Goal: Information Seeking & Learning: Learn about a topic

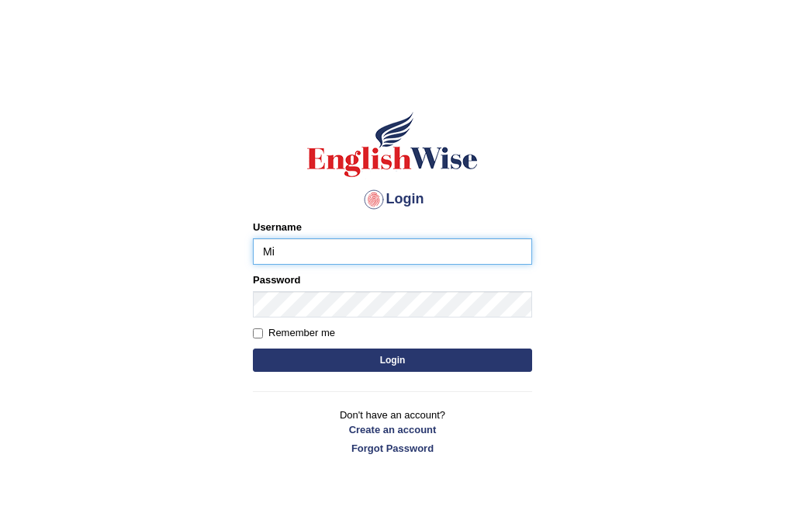
type input "MiguelL"
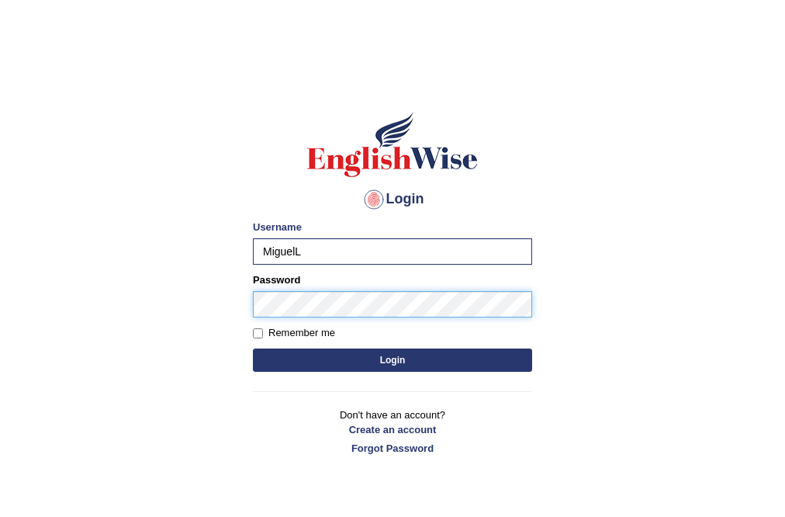
click at [253, 348] on button "Login" at bounding box center [392, 359] width 279 height 23
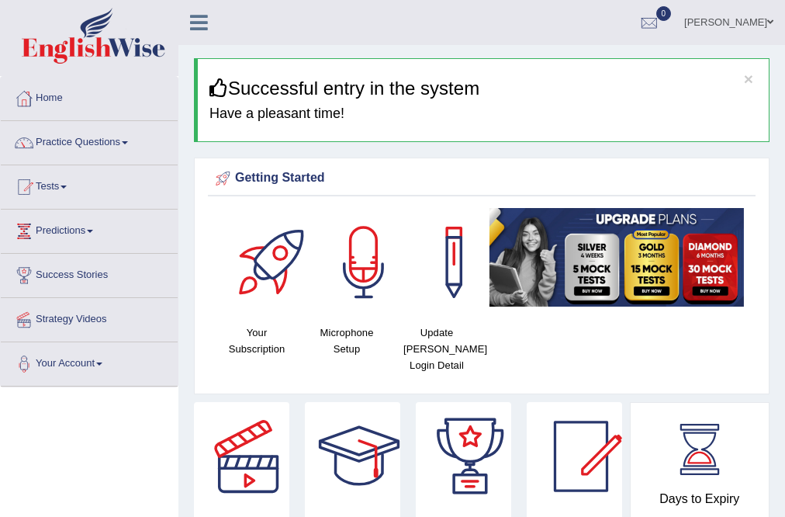
click at [748, 22] on link "[PERSON_NAME]" at bounding box center [729, 20] width 112 height 40
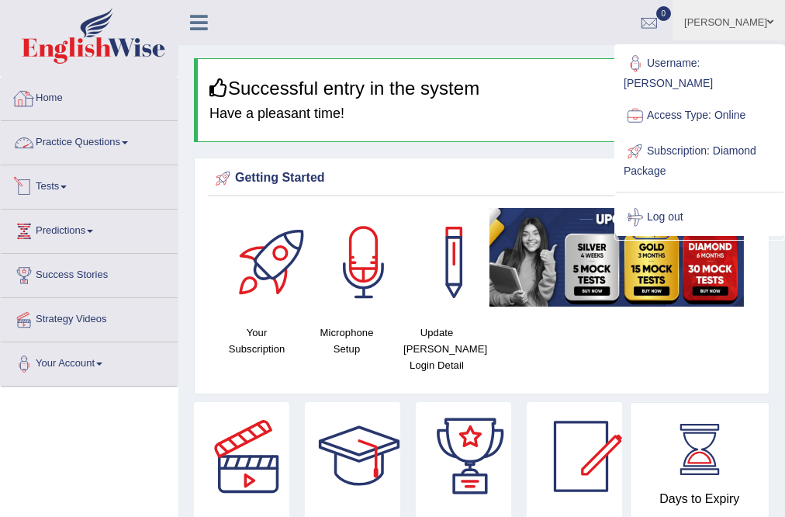
click at [89, 147] on link "Practice Questions" at bounding box center [89, 140] width 177 height 39
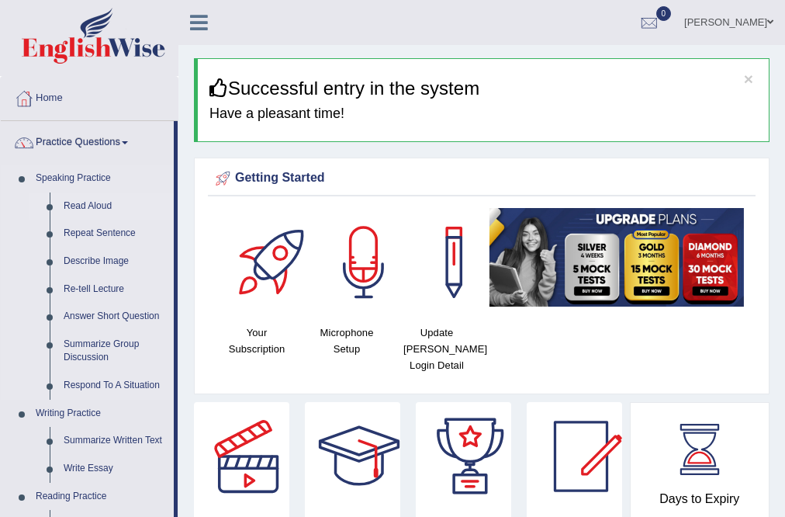
click at [93, 206] on link "Read Aloud" at bounding box center [115, 206] width 117 height 28
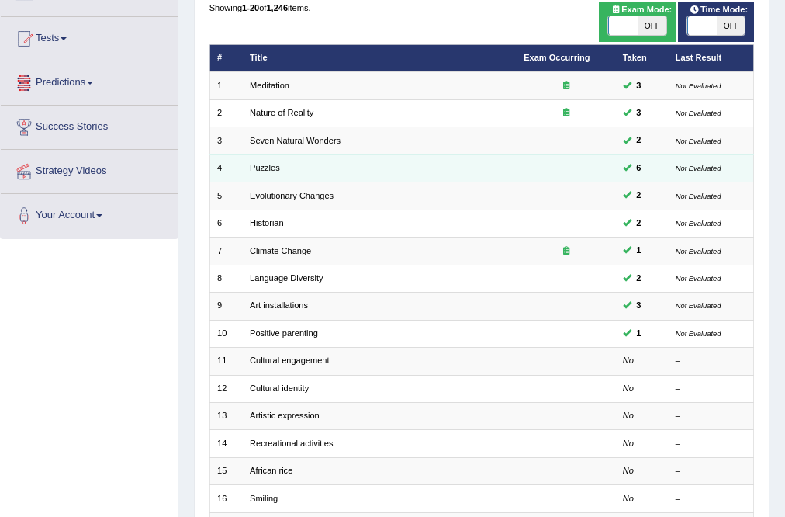
scroll to position [186, 0]
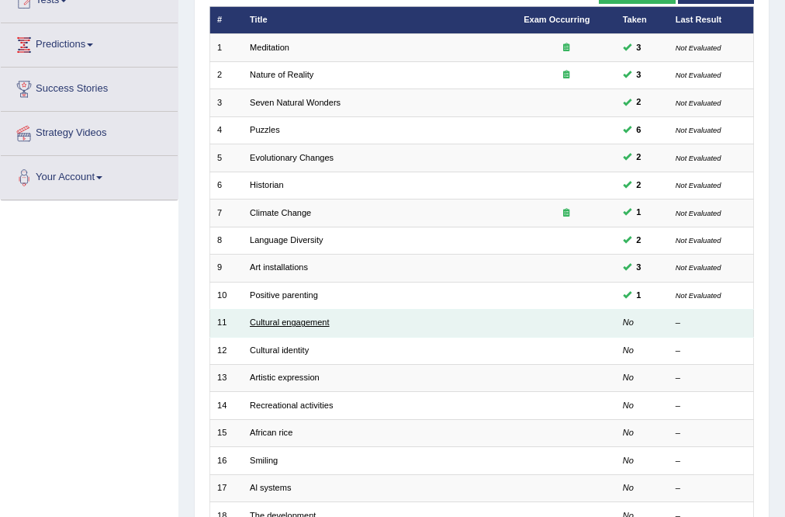
click at [289, 323] on link "Cultural engagement" at bounding box center [290, 321] width 80 height 9
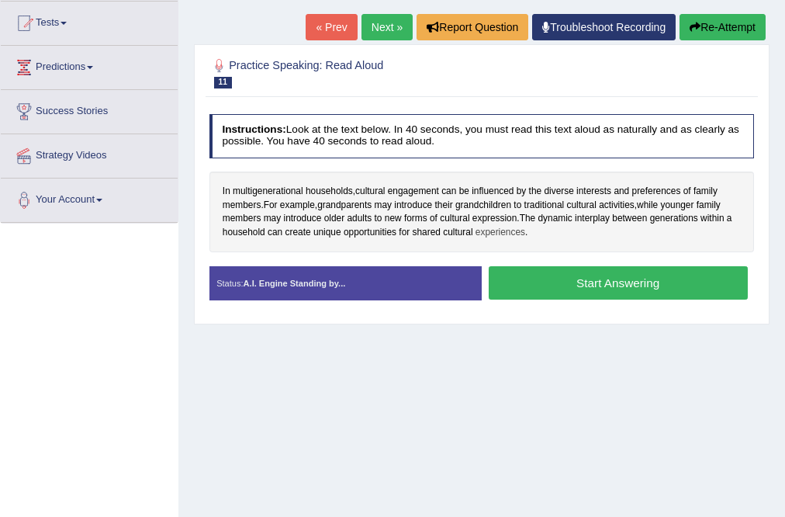
scroll to position [186, 0]
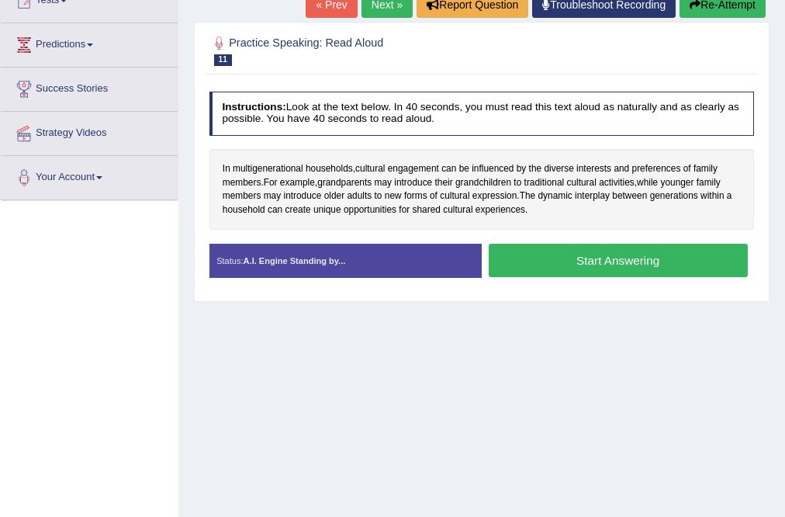
click at [664, 265] on button "Start Answering" at bounding box center [618, 260] width 259 height 33
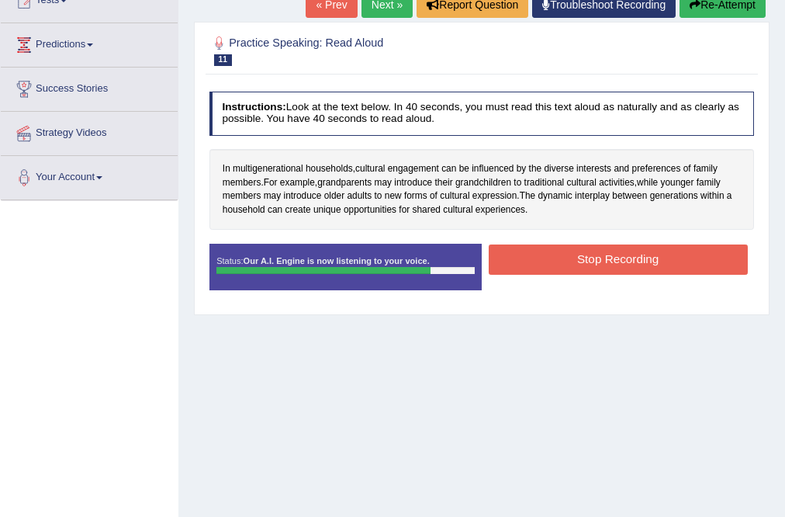
click at [662, 265] on button "Stop Recording" at bounding box center [618, 259] width 259 height 30
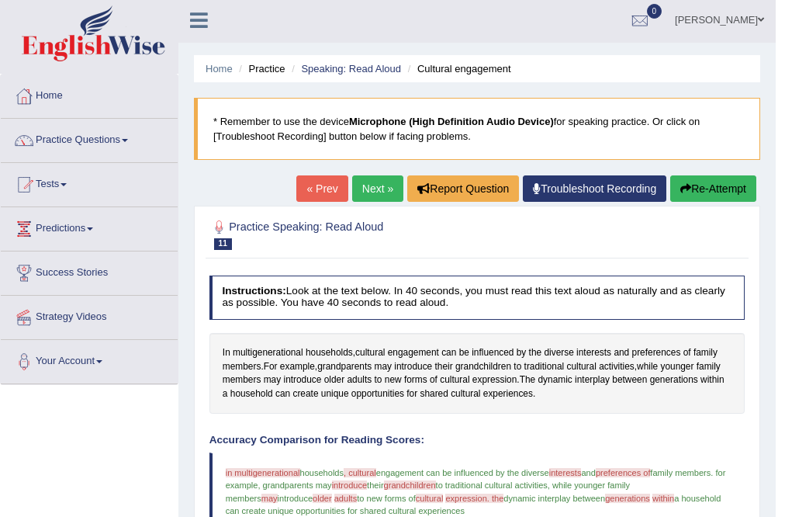
scroll to position [0, 0]
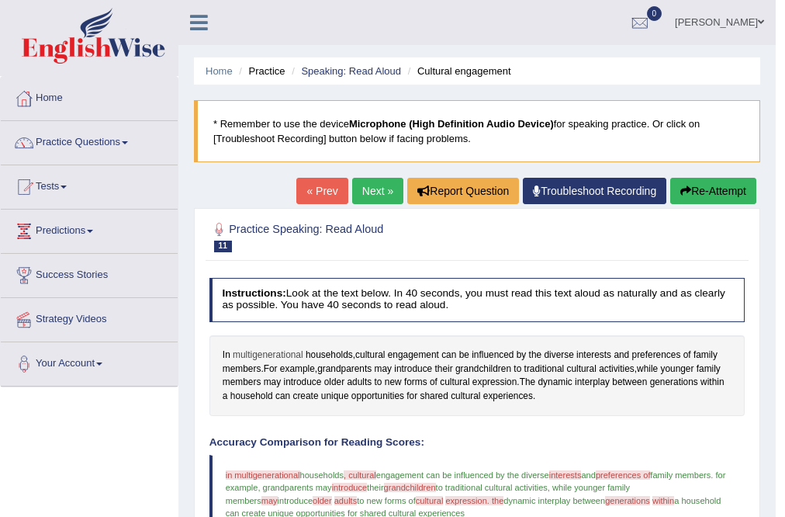
click at [282, 348] on span "multigenerational" at bounding box center [268, 355] width 71 height 14
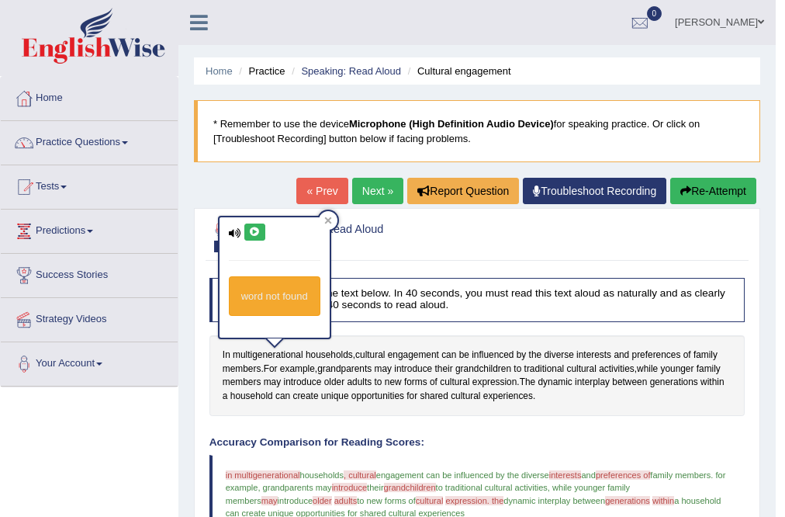
click at [254, 230] on icon at bounding box center [255, 231] width 12 height 9
click at [326, 220] on icon at bounding box center [328, 220] width 8 height 8
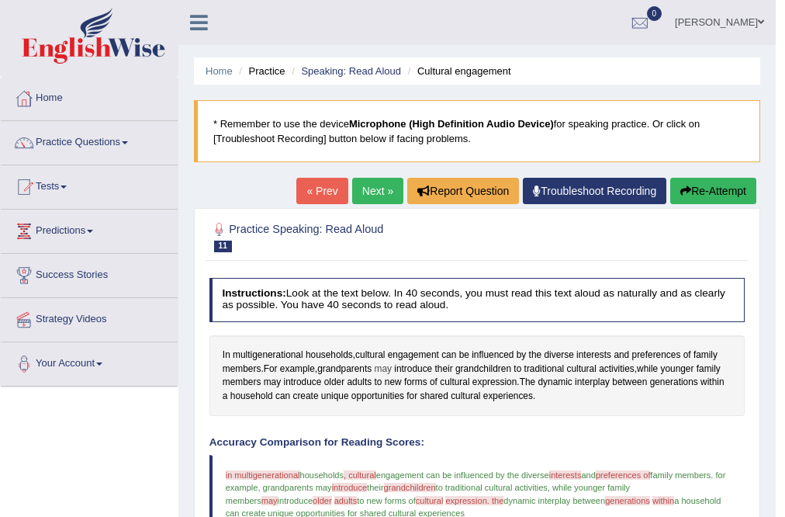
click at [390, 365] on span "may" at bounding box center [383, 369] width 17 height 14
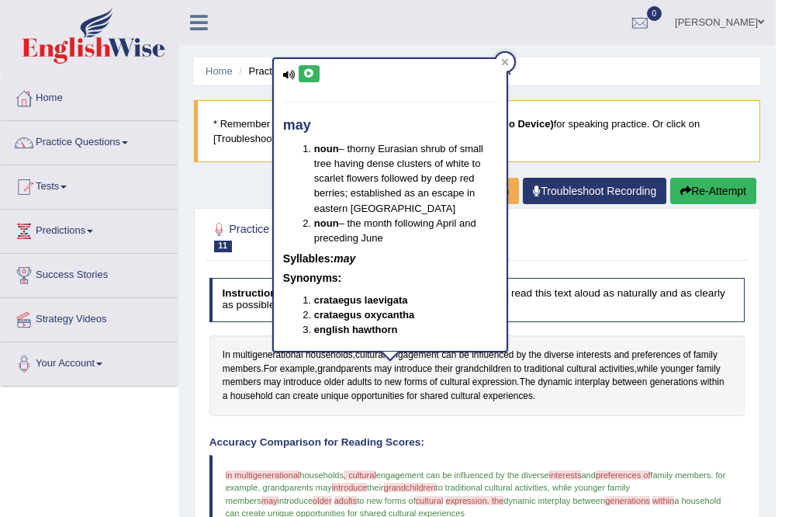
click at [308, 78] on button at bounding box center [309, 73] width 21 height 17
click at [511, 57] on div at bounding box center [505, 62] width 19 height 19
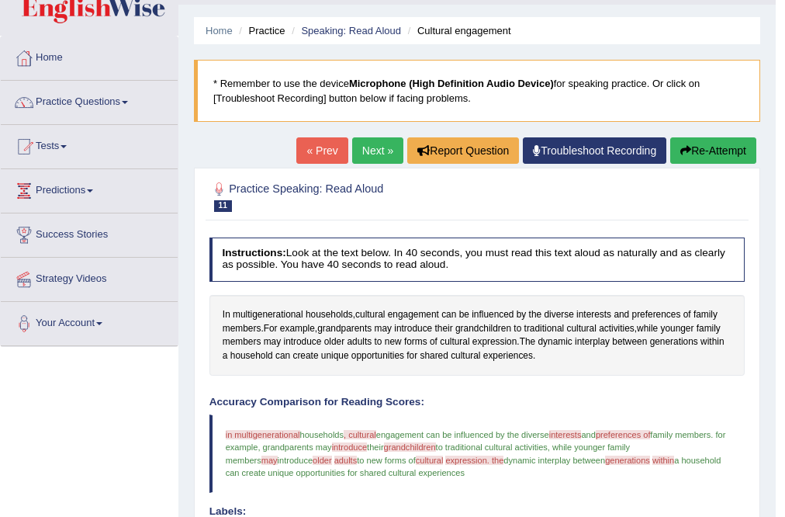
scroll to position [186, 0]
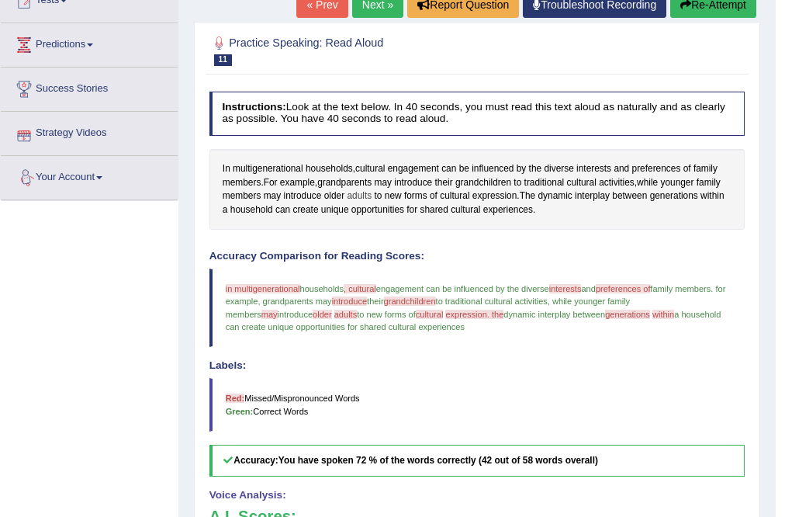
click at [363, 192] on span "adults" at bounding box center [359, 196] width 25 height 14
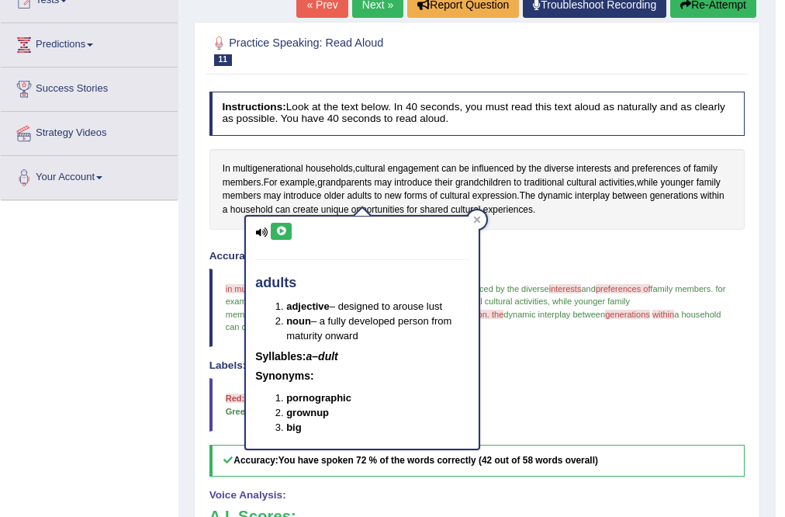
click at [286, 233] on icon at bounding box center [281, 231] width 12 height 9
click at [473, 220] on icon at bounding box center [477, 220] width 8 height 8
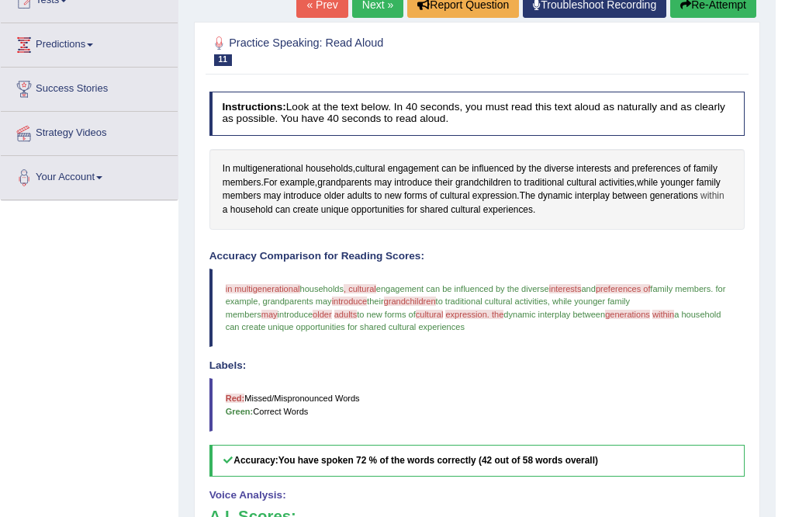
click at [721, 194] on span "within" at bounding box center [712, 196] width 23 height 14
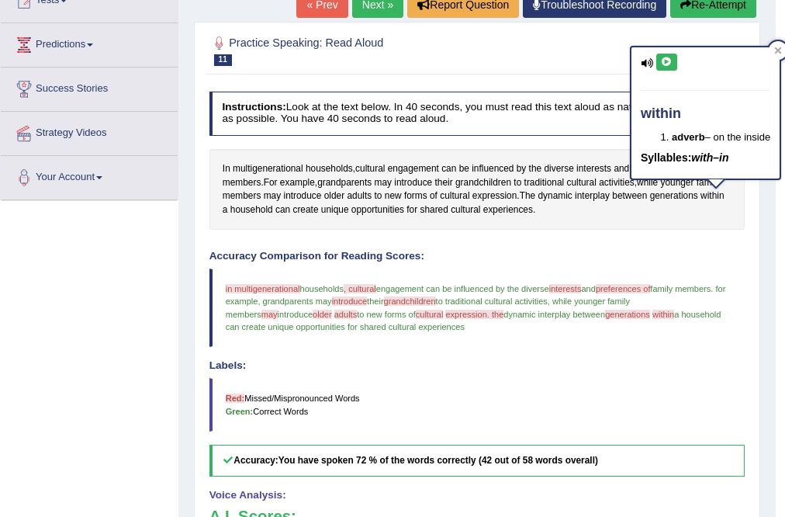
click at [666, 68] on button at bounding box center [666, 62] width 21 height 17
click at [777, 50] on icon at bounding box center [778, 51] width 8 height 8
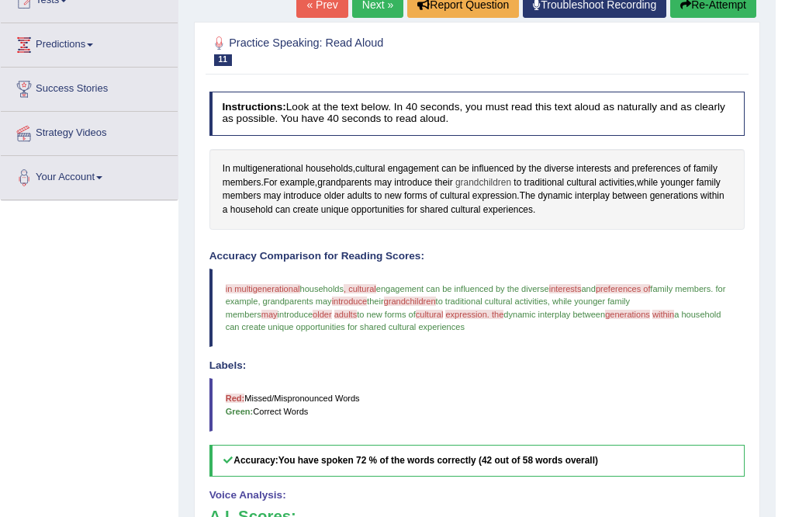
click at [486, 177] on span "grandchildren" at bounding box center [483, 183] width 56 height 14
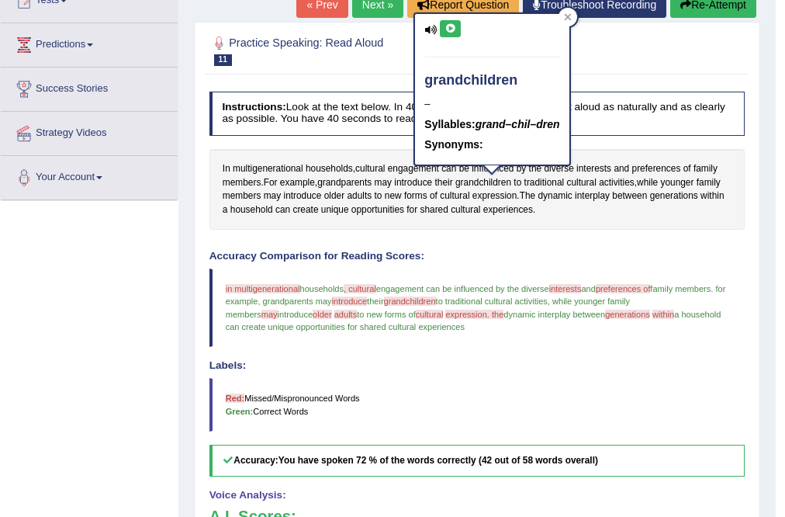
click at [448, 28] on icon at bounding box center [451, 28] width 12 height 9
click at [571, 13] on icon at bounding box center [568, 17] width 8 height 8
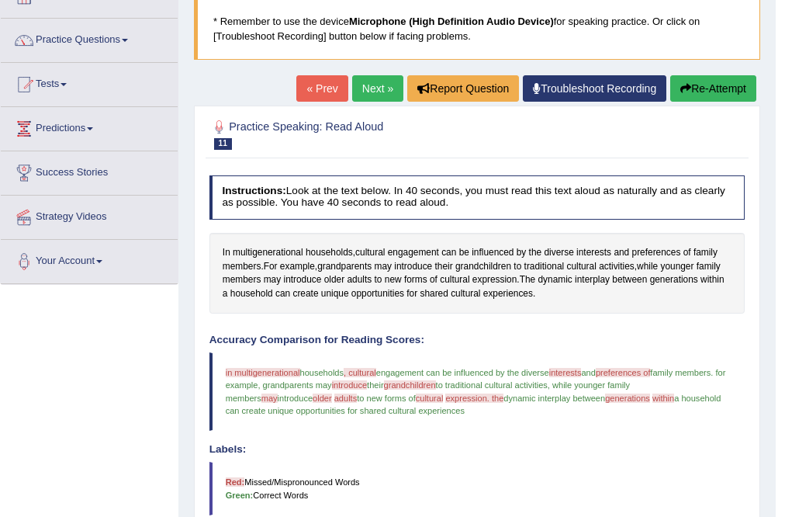
scroll to position [124, 0]
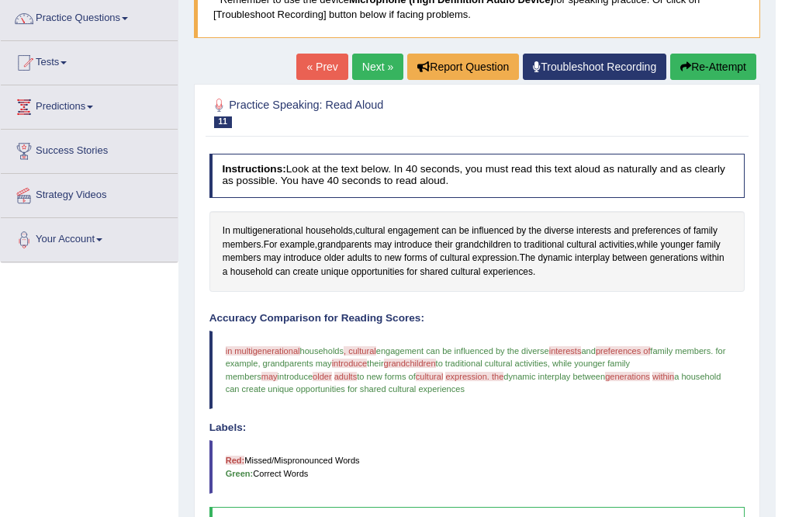
click at [726, 69] on button "Re-Attempt" at bounding box center [713, 67] width 86 height 26
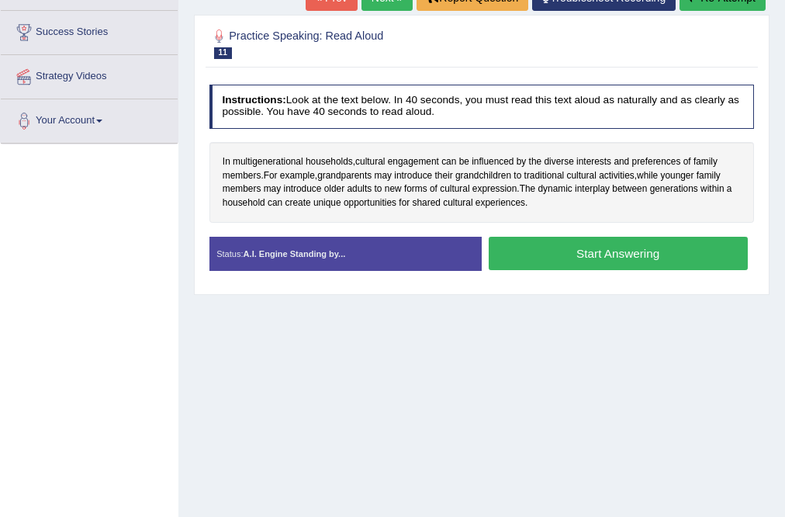
scroll to position [253, 0]
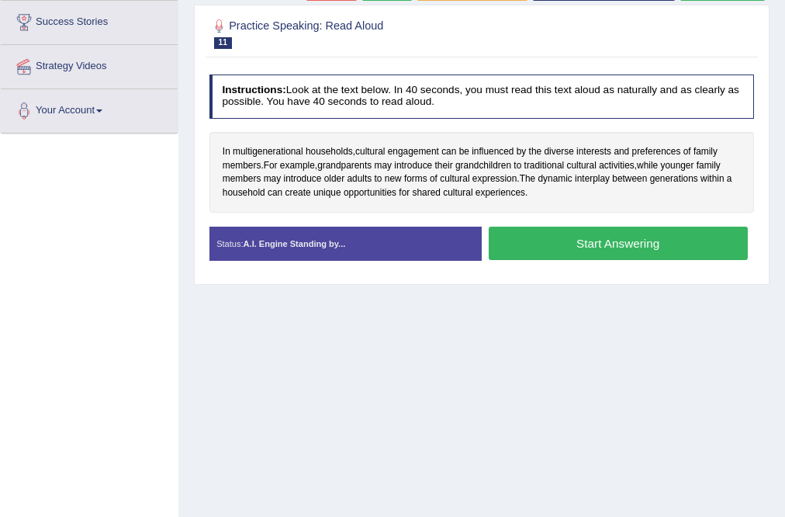
click at [602, 245] on button "Start Answering" at bounding box center [618, 243] width 259 height 33
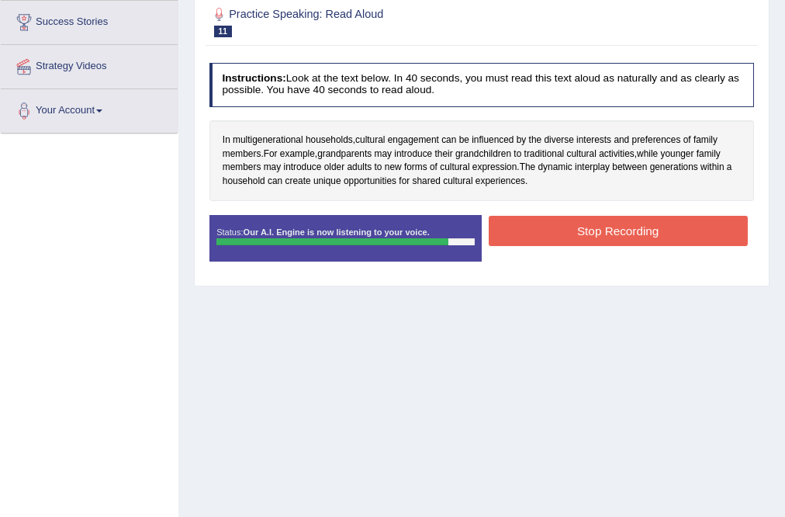
click at [603, 216] on button "Stop Recording" at bounding box center [618, 231] width 259 height 30
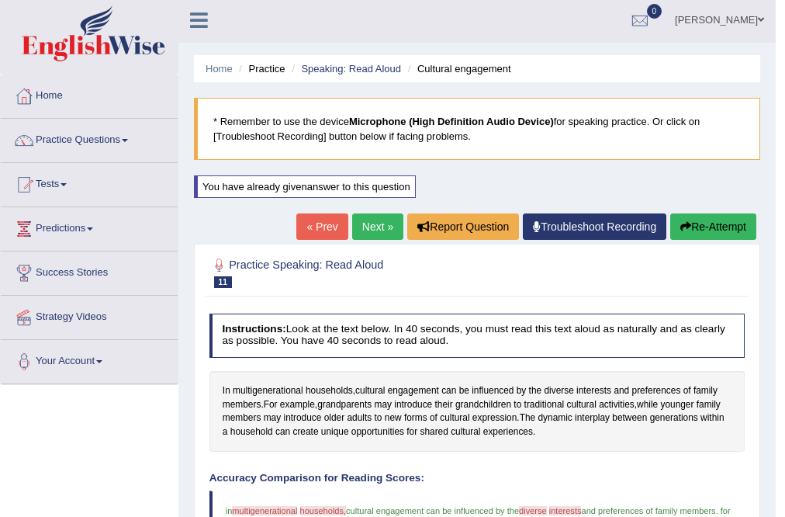
scroll to position [0, 0]
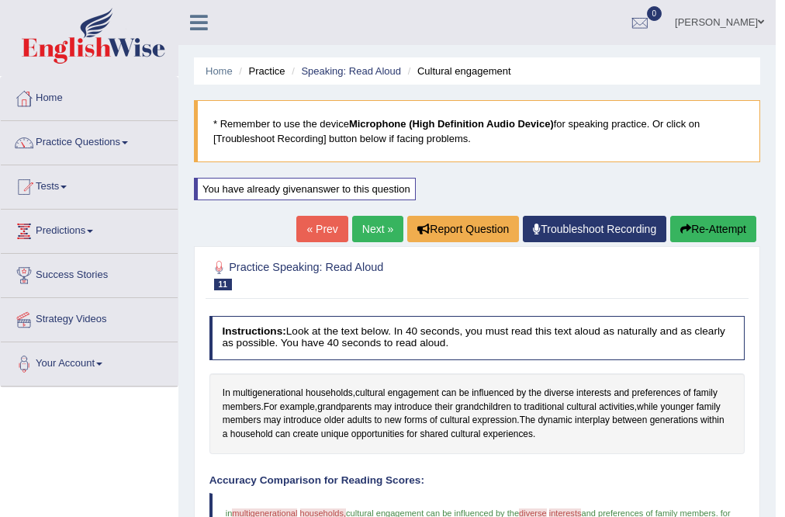
click at [363, 229] on link "Next »" at bounding box center [377, 229] width 51 height 26
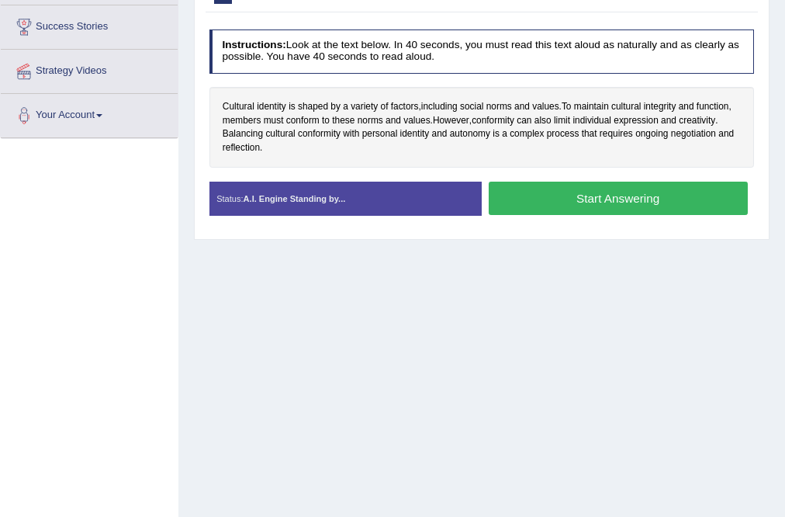
scroll to position [124, 0]
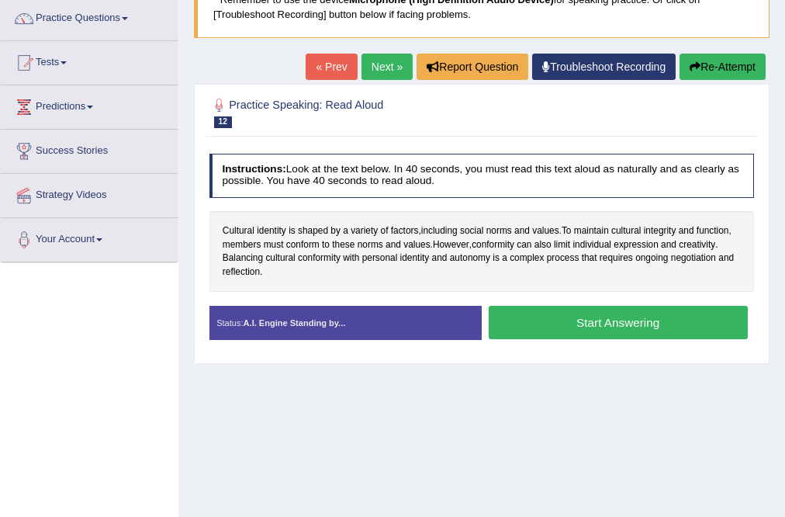
click at [611, 318] on button "Start Answering" at bounding box center [618, 322] width 259 height 33
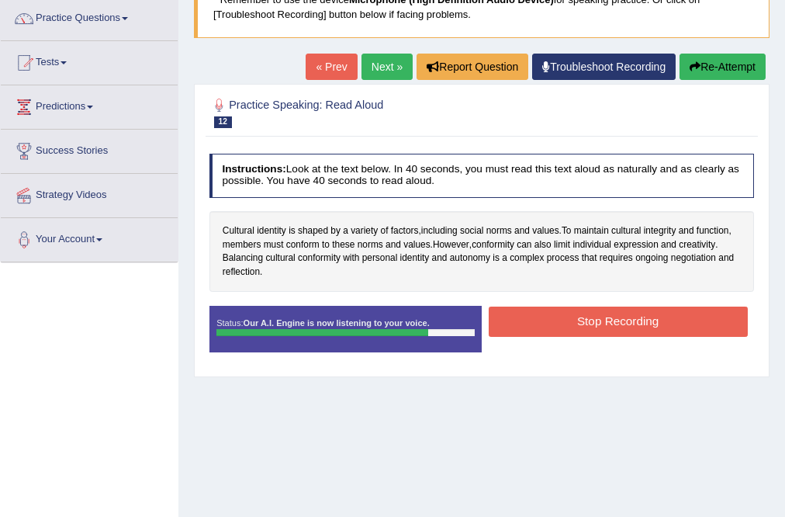
click at [611, 318] on button "Stop Recording" at bounding box center [618, 321] width 259 height 30
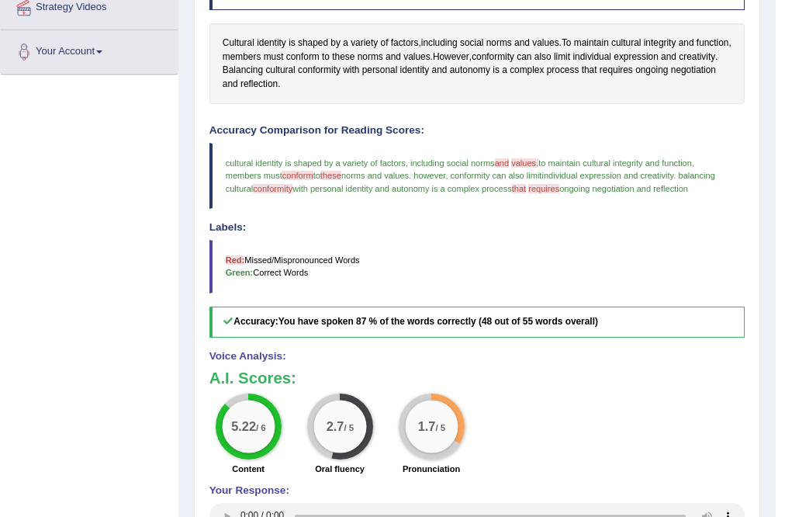
scroll to position [334, 0]
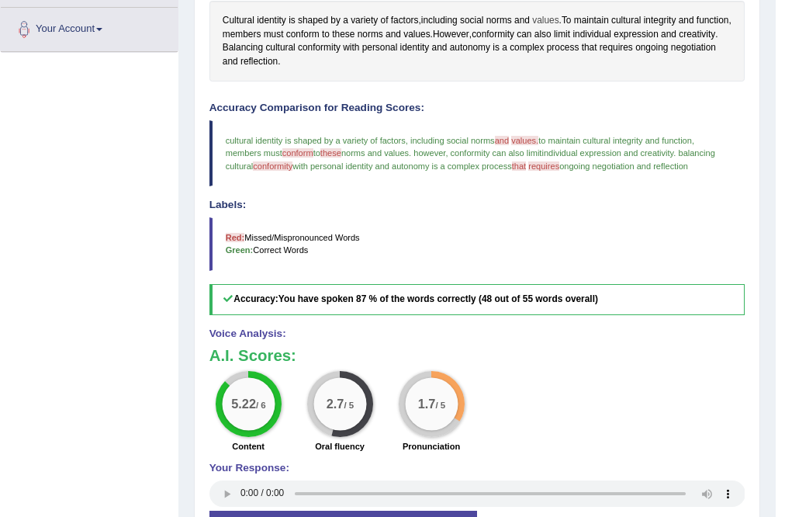
click at [540, 16] on span "values" at bounding box center [545, 21] width 26 height 14
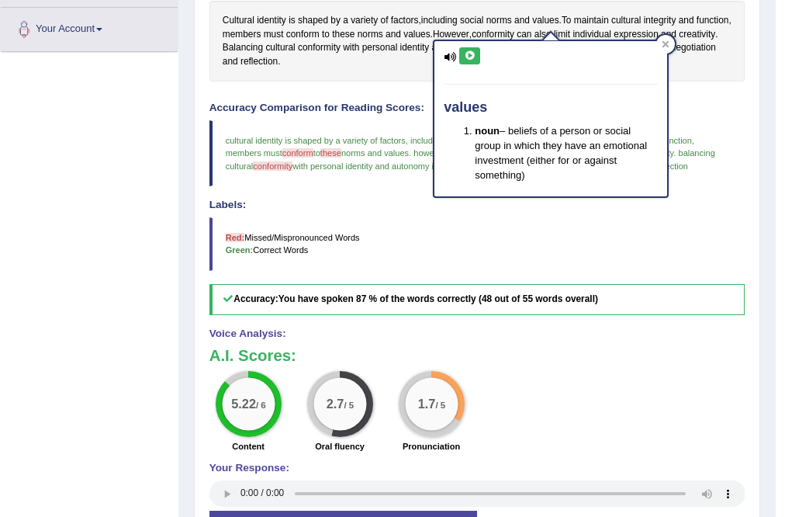
click at [468, 58] on icon at bounding box center [470, 55] width 12 height 9
click at [663, 43] on icon at bounding box center [666, 44] width 8 height 8
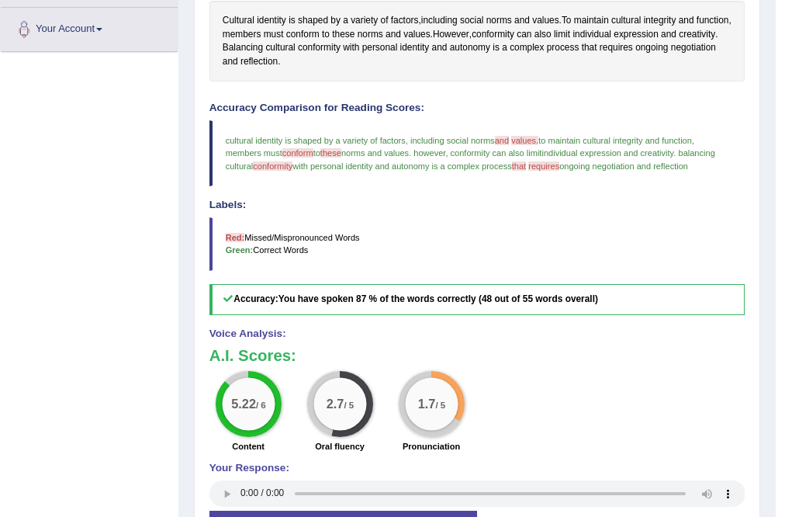
click at [559, 163] on span "requires" at bounding box center [543, 165] width 31 height 9
click at [633, 49] on span "requires" at bounding box center [616, 48] width 33 height 14
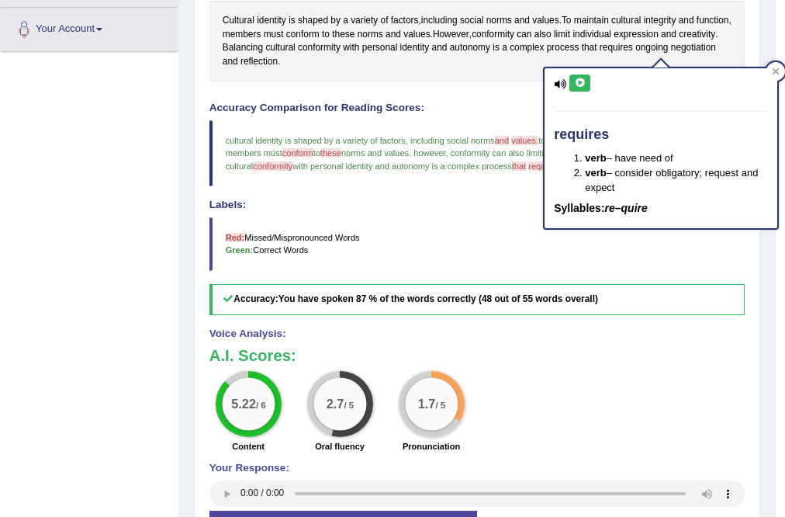
click at [577, 87] on button at bounding box center [579, 82] width 21 height 17
click at [776, 71] on icon at bounding box center [776, 70] width 7 height 7
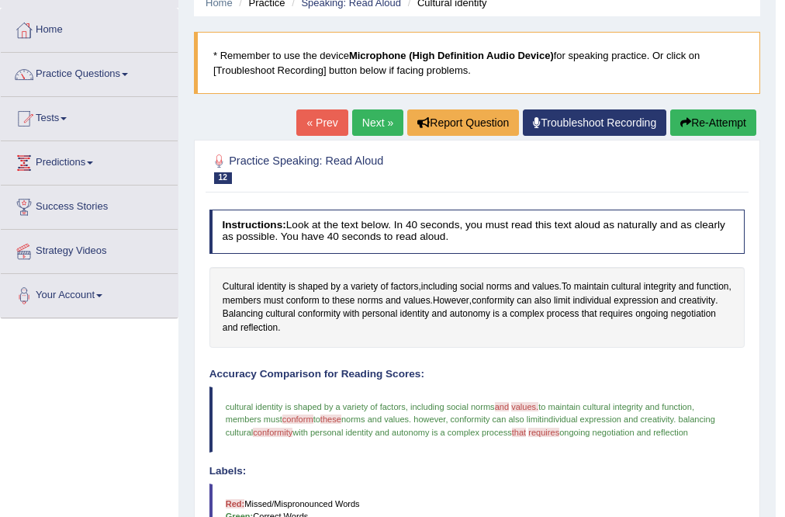
scroll to position [86, 0]
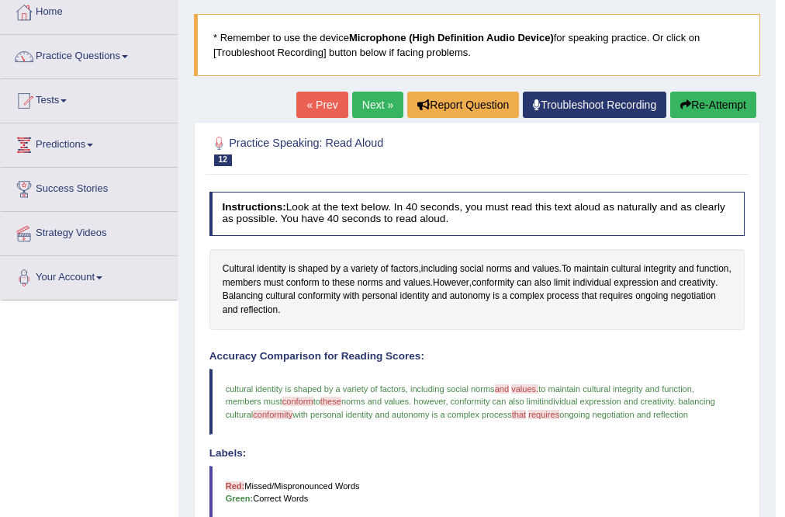
click at [701, 100] on button "Re-Attempt" at bounding box center [713, 105] width 86 height 26
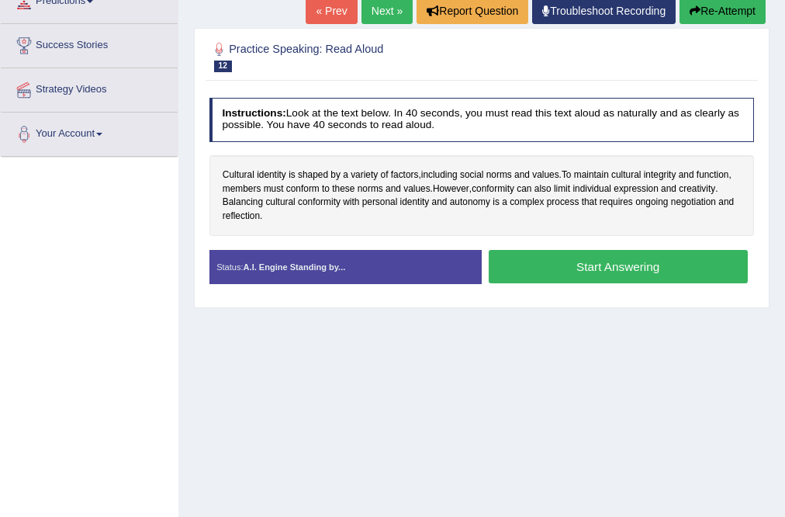
scroll to position [210, 0]
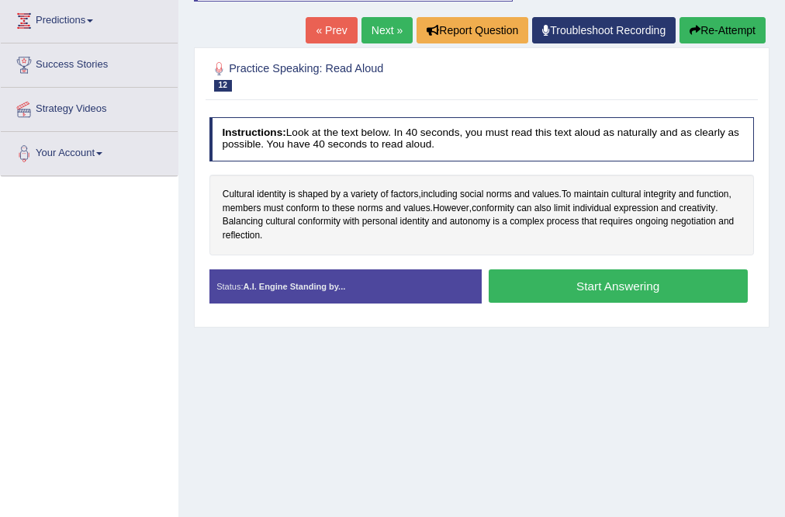
click at [571, 284] on button "Start Answering" at bounding box center [618, 285] width 259 height 33
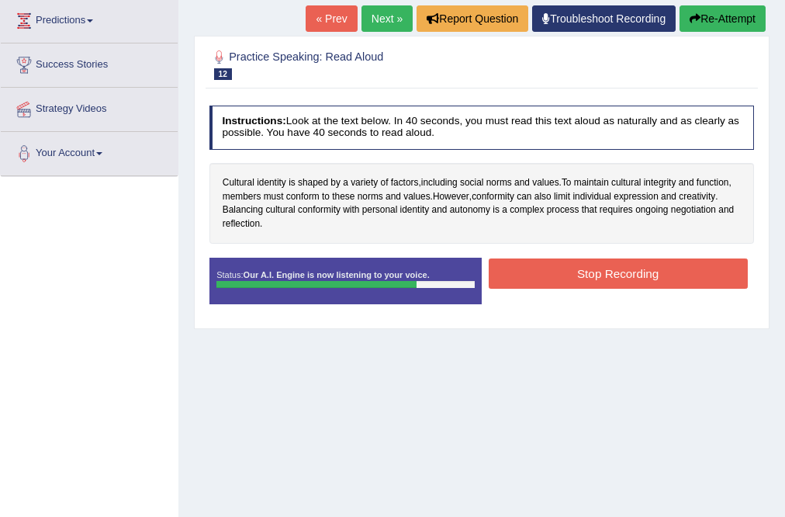
click at [584, 269] on button "Stop Recording" at bounding box center [618, 273] width 259 height 30
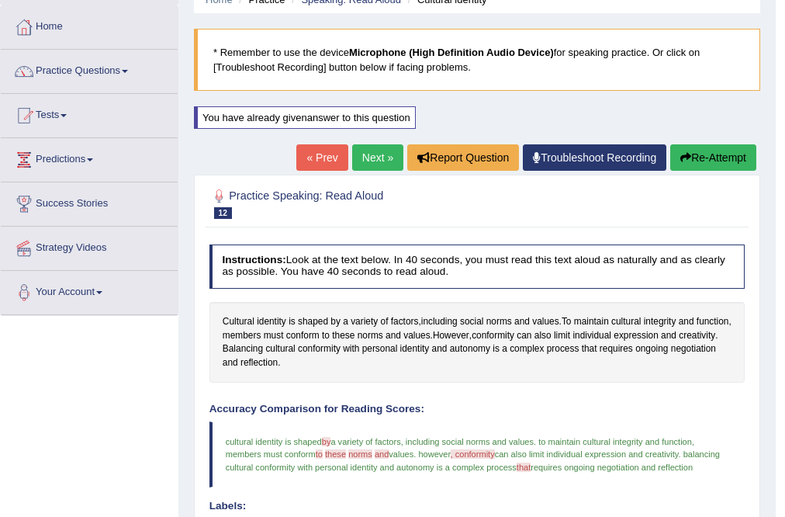
scroll to position [62, 0]
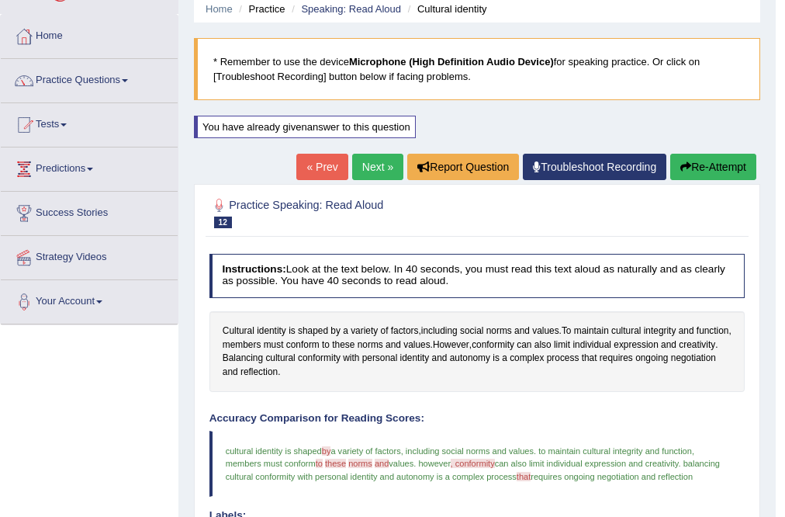
click at [385, 171] on link "Next »" at bounding box center [377, 167] width 51 height 26
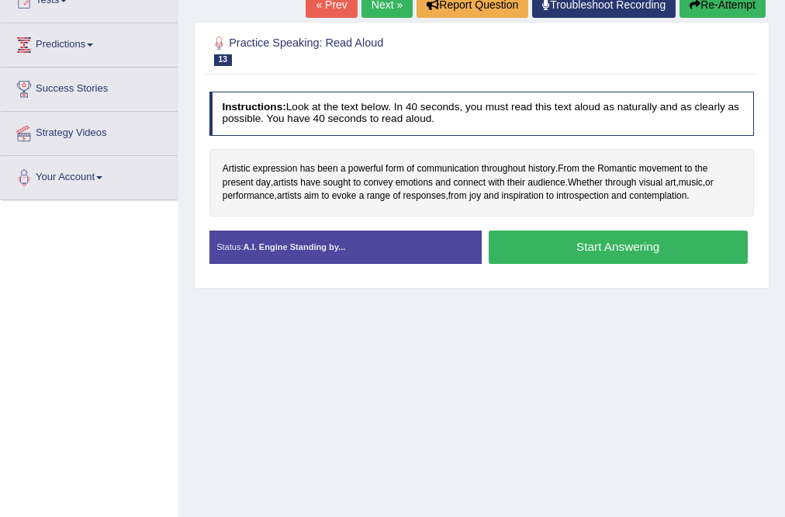
click at [584, 251] on button "Start Answering" at bounding box center [618, 246] width 259 height 33
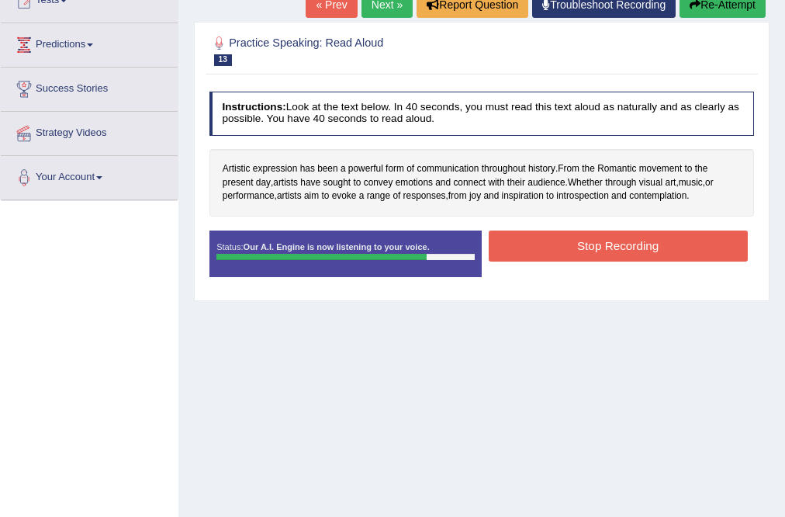
click at [584, 251] on button "Stop Recording" at bounding box center [618, 245] width 259 height 30
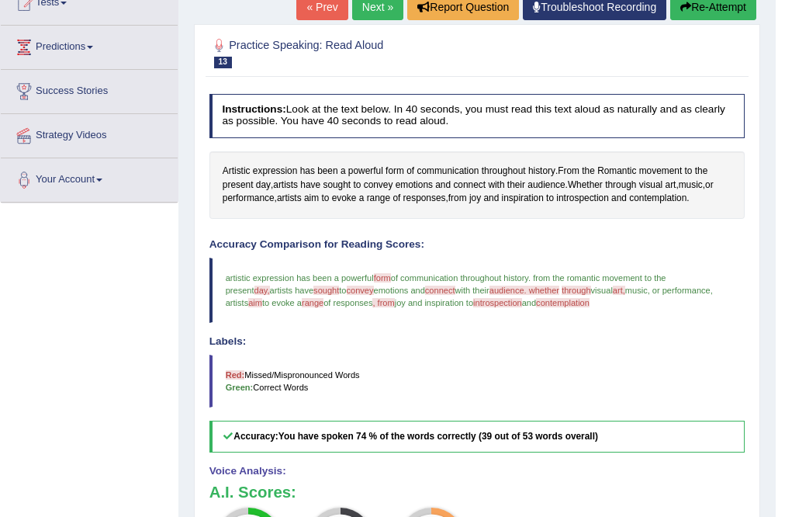
scroll to position [122, 0]
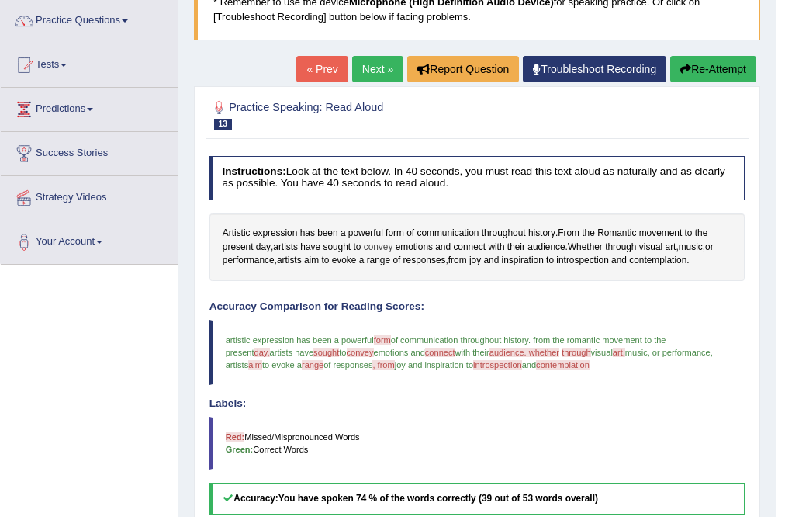
click at [375, 245] on span "convey" at bounding box center [378, 248] width 29 height 14
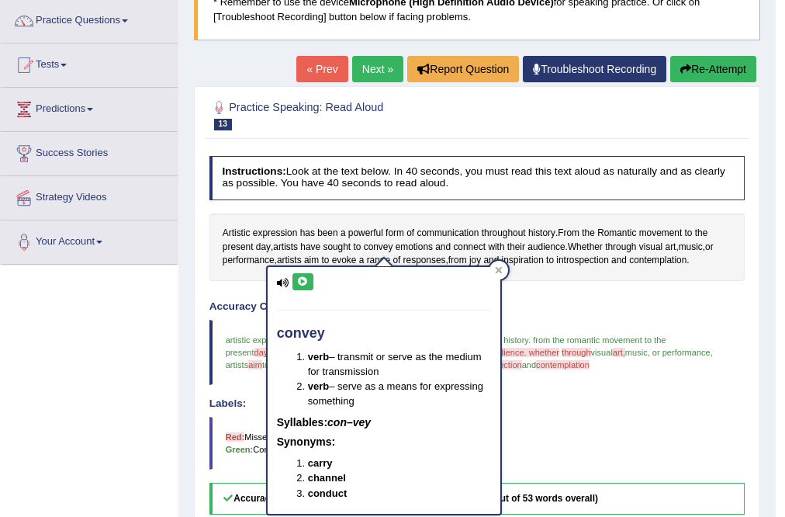
click at [307, 285] on icon at bounding box center [303, 281] width 12 height 9
click at [499, 269] on icon at bounding box center [498, 270] width 7 height 7
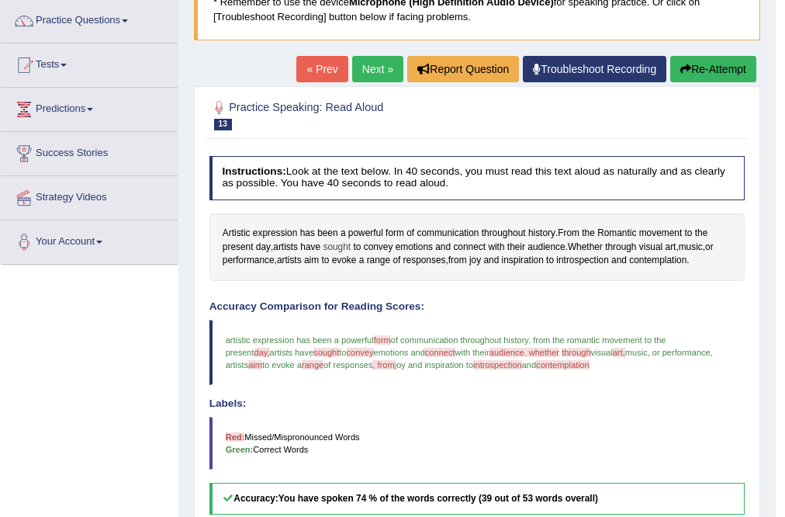
click at [328, 246] on span "sought" at bounding box center [337, 248] width 28 height 14
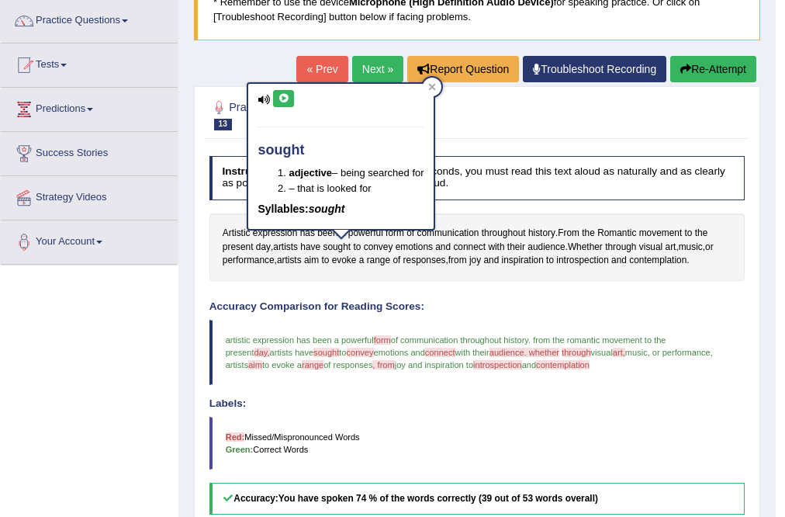
click at [283, 91] on button at bounding box center [283, 98] width 21 height 17
click at [433, 88] on icon at bounding box center [432, 87] width 8 height 8
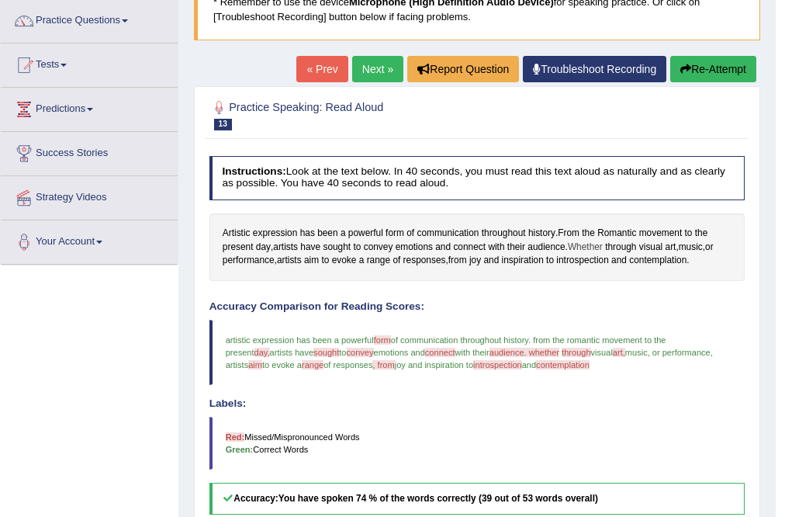
click at [598, 246] on span "Whether" at bounding box center [585, 248] width 35 height 14
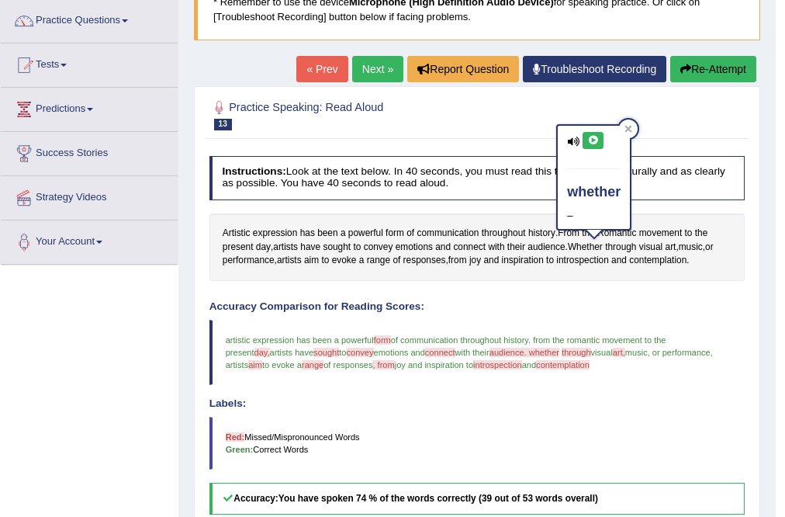
click at [592, 140] on icon at bounding box center [593, 140] width 12 height 9
click at [629, 128] on icon at bounding box center [628, 129] width 7 height 7
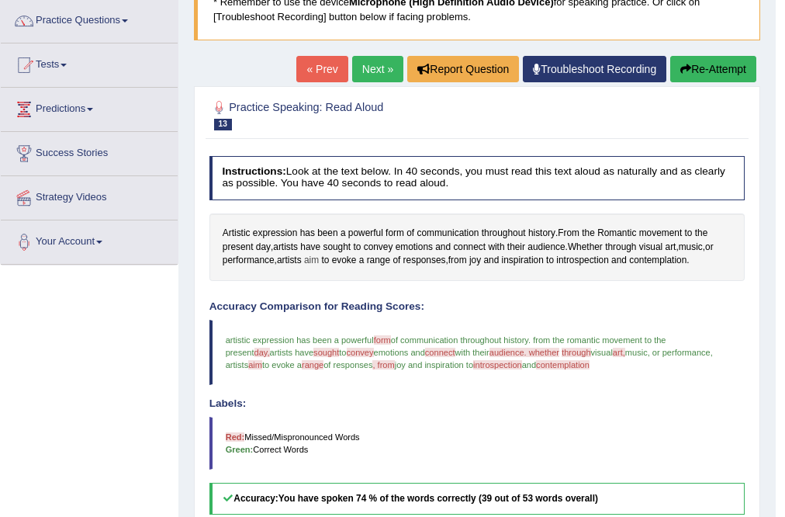
click at [308, 260] on span "aim" at bounding box center [311, 261] width 15 height 14
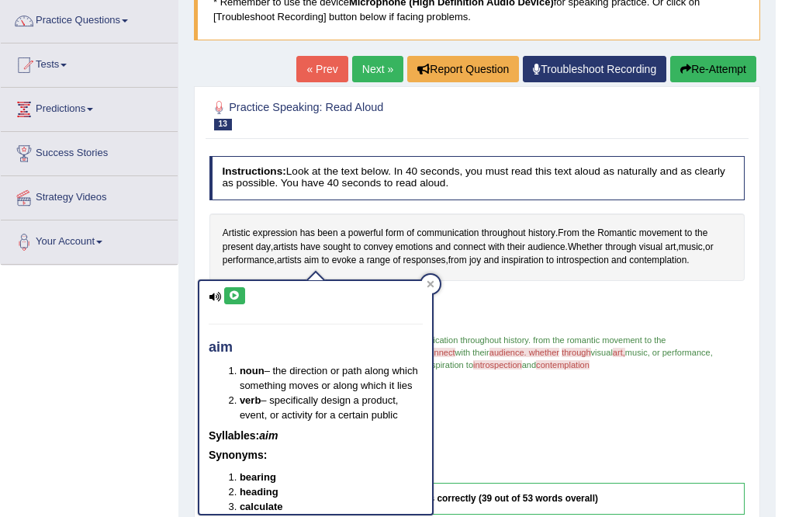
click at [229, 297] on icon at bounding box center [235, 295] width 12 height 9
click at [437, 279] on div at bounding box center [430, 284] width 19 height 19
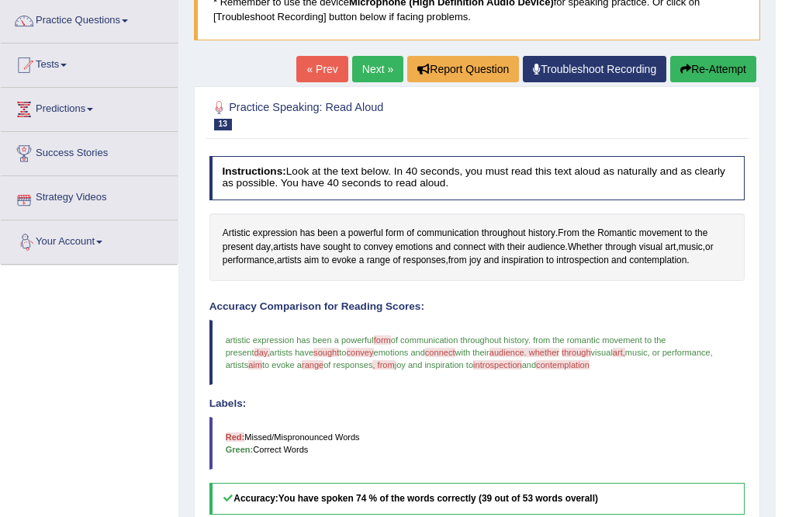
click at [498, 365] on span "introspection" at bounding box center [497, 364] width 49 height 9
click at [583, 254] on span "introspection" at bounding box center [582, 261] width 52 height 14
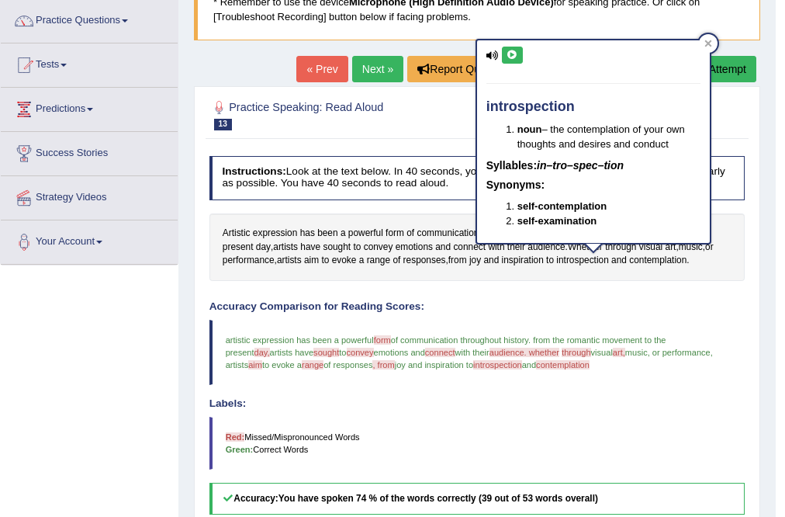
click at [511, 59] on button at bounding box center [512, 55] width 21 height 17
click at [708, 44] on icon at bounding box center [708, 44] width 8 height 8
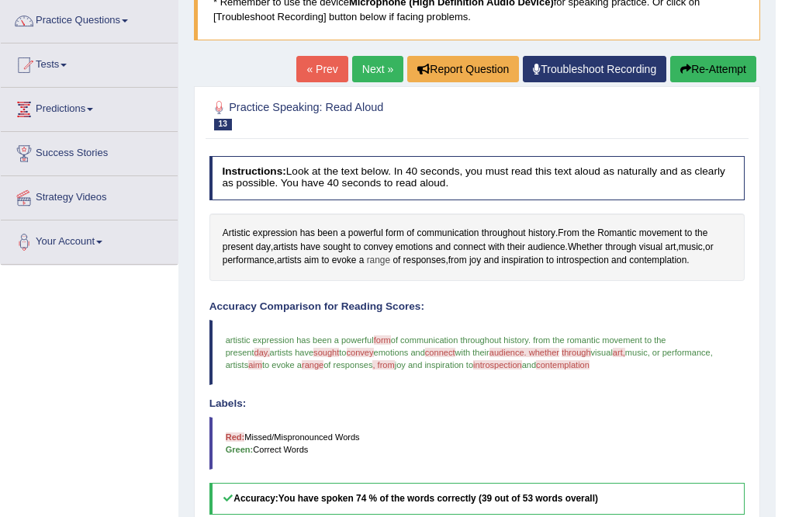
click at [383, 258] on span "range" at bounding box center [378, 261] width 23 height 14
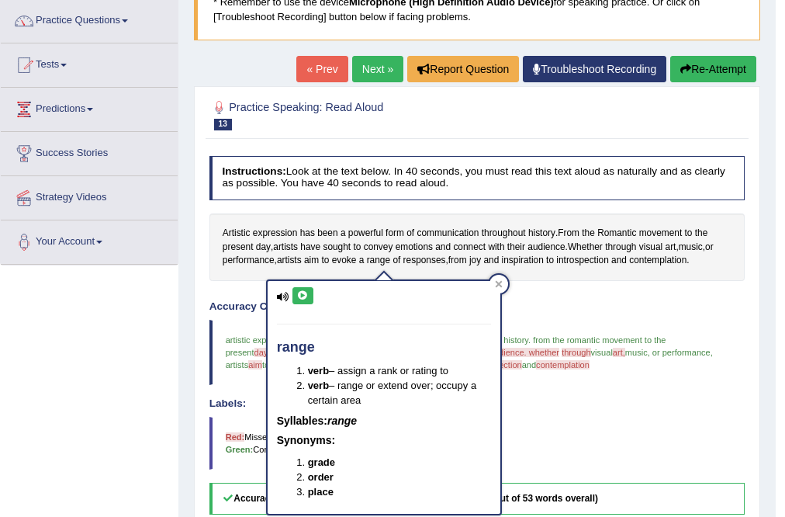
click at [304, 298] on icon at bounding box center [303, 295] width 12 height 9
click at [500, 285] on icon at bounding box center [498, 283] width 7 height 7
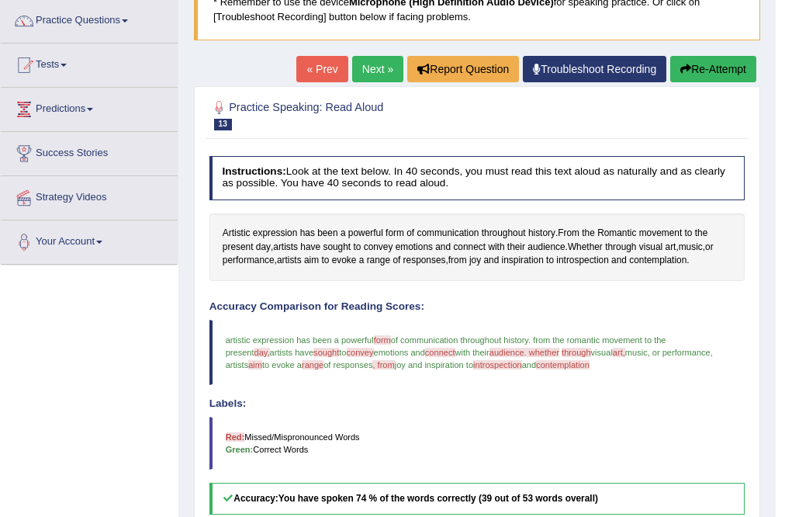
click at [726, 64] on button "Re-Attempt" at bounding box center [713, 69] width 86 height 26
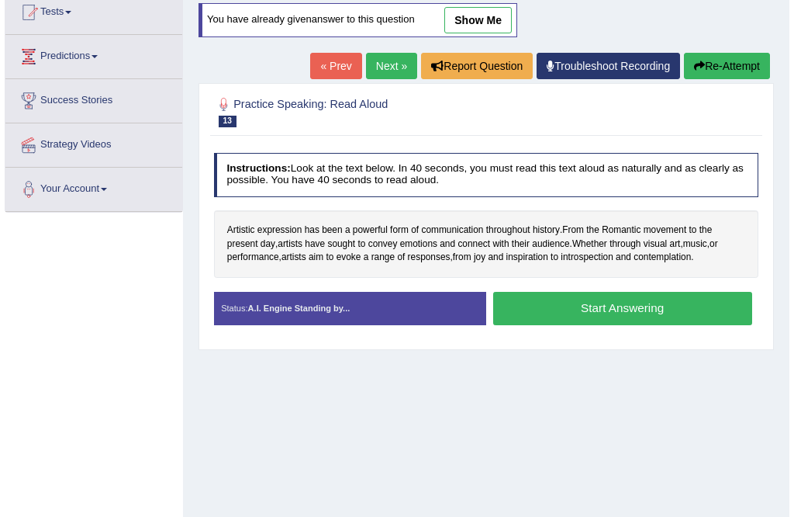
scroll to position [189, 0]
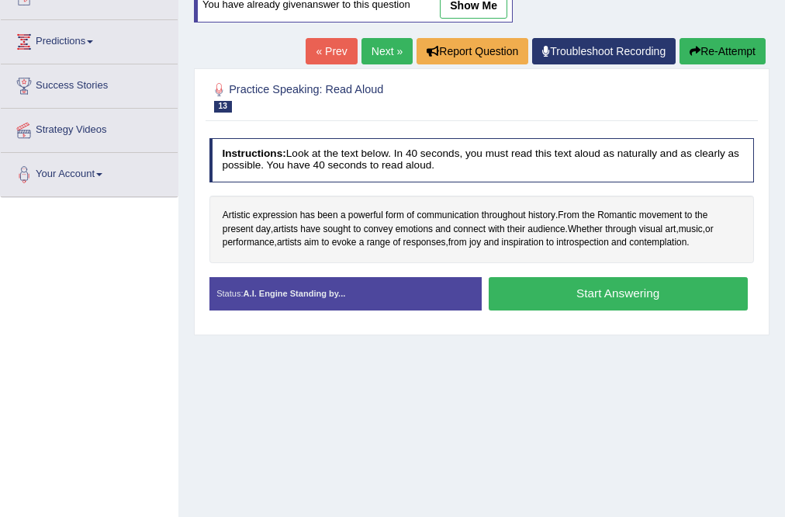
click at [607, 289] on button "Start Answering" at bounding box center [618, 293] width 259 height 33
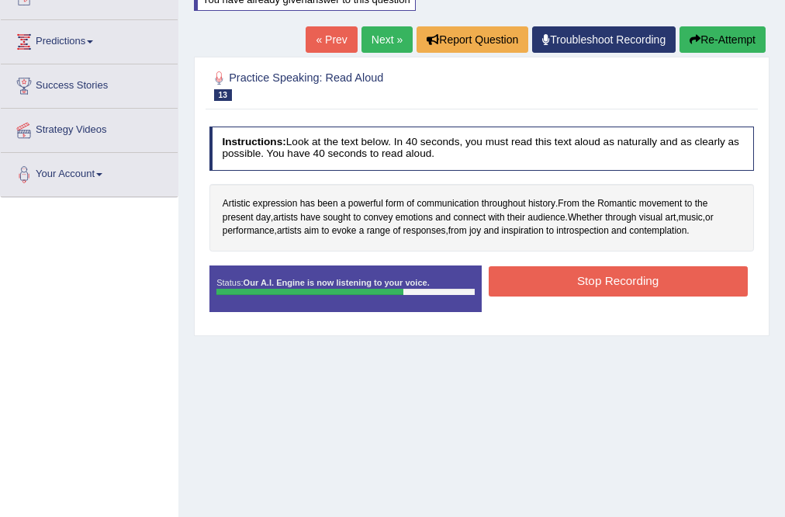
click at [611, 274] on button "Stop Recording" at bounding box center [618, 281] width 259 height 30
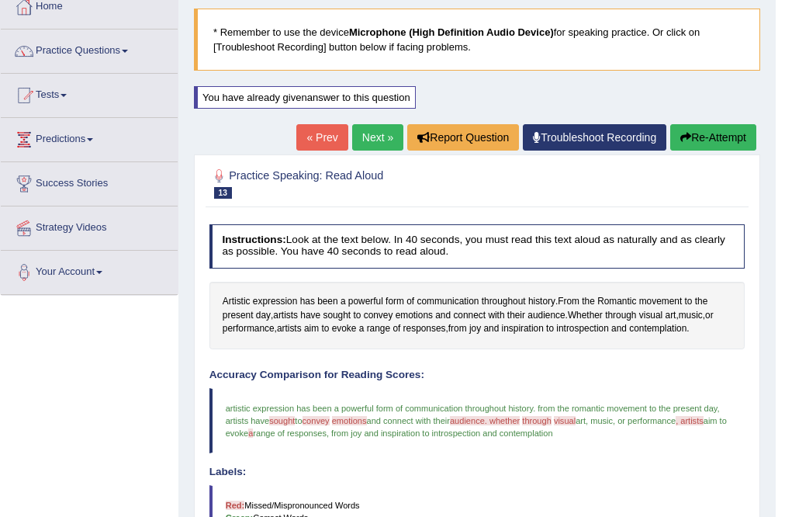
scroll to position [0, 0]
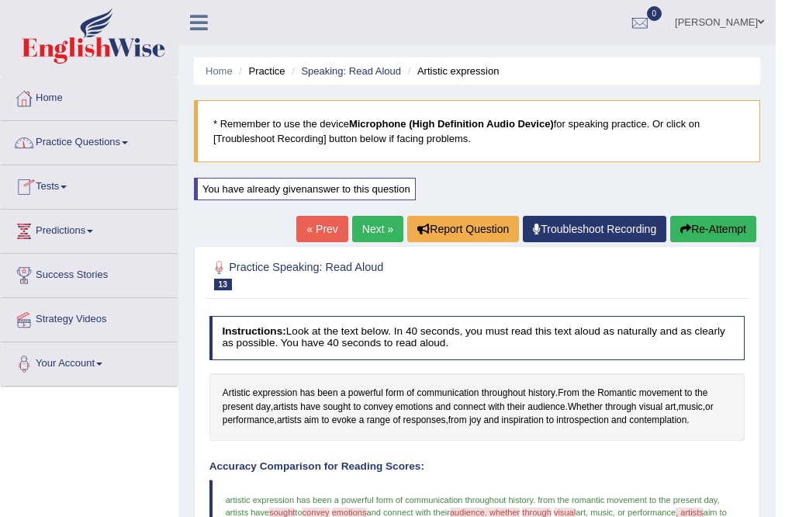
click at [81, 143] on link "Practice Questions" at bounding box center [89, 140] width 177 height 39
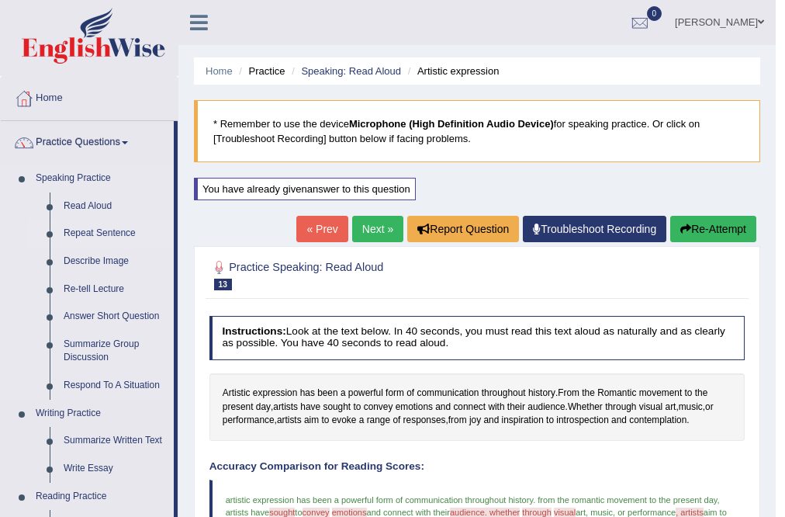
click at [93, 236] on link "Repeat Sentence" at bounding box center [115, 234] width 117 height 28
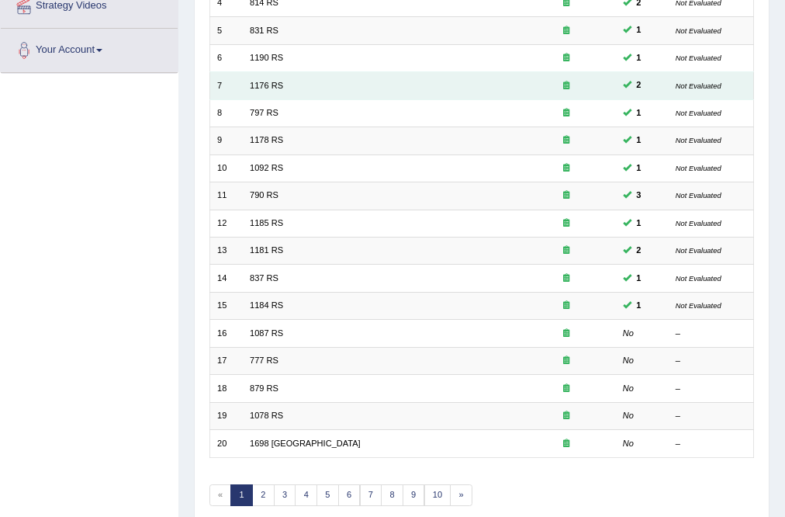
scroll to position [313, 0]
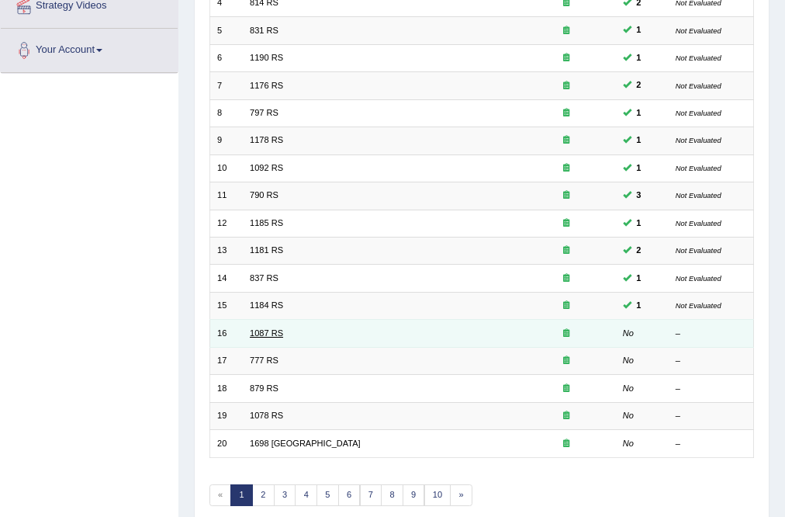
click at [269, 329] on link "1087 RS" at bounding box center [266, 332] width 33 height 9
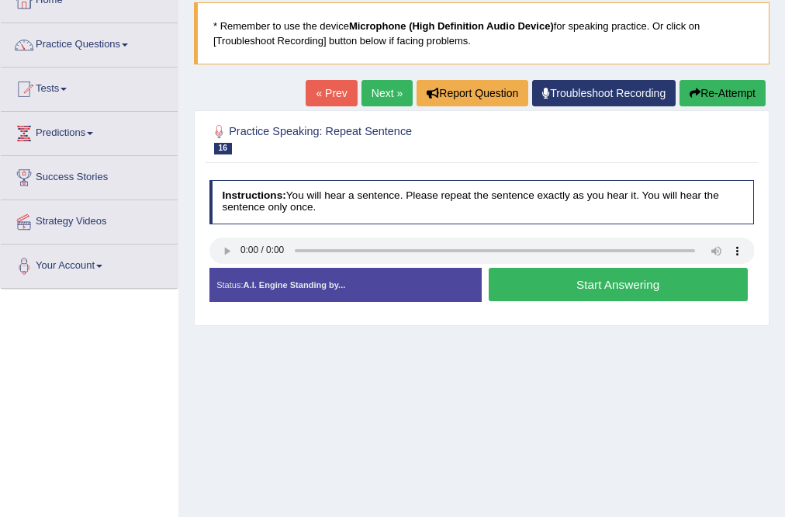
scroll to position [124, 0]
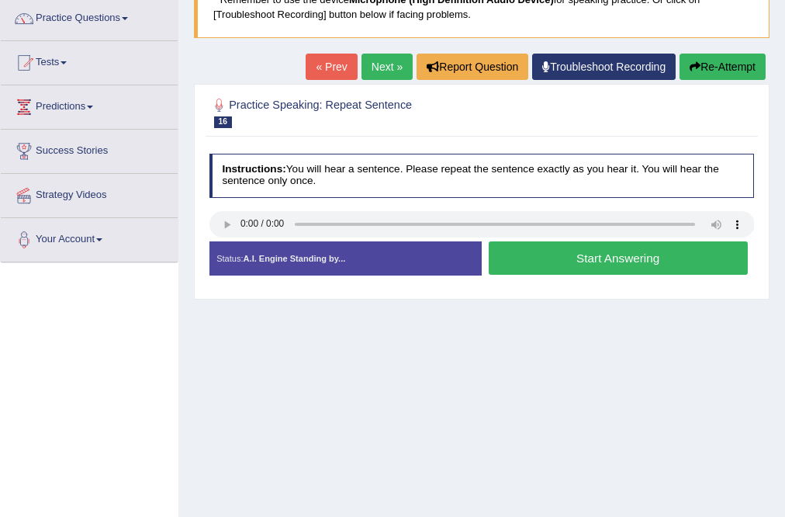
click at [551, 264] on button "Start Answering" at bounding box center [618, 257] width 259 height 33
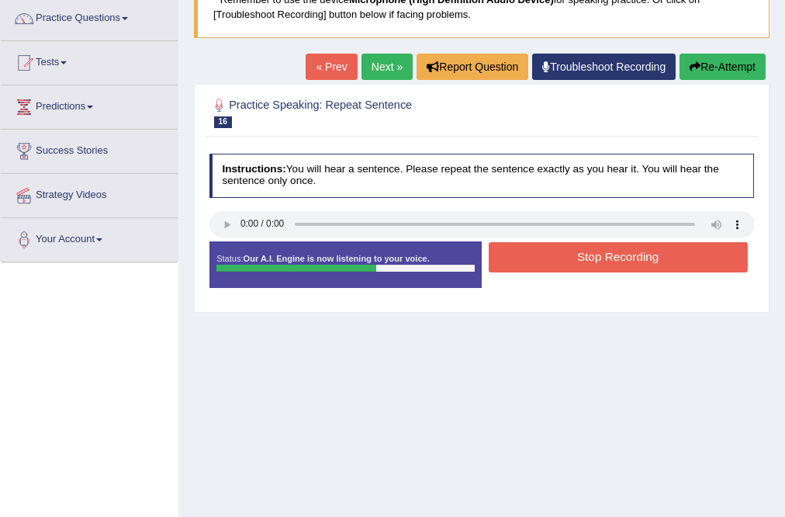
click at [551, 264] on button "Stop Recording" at bounding box center [618, 257] width 259 height 30
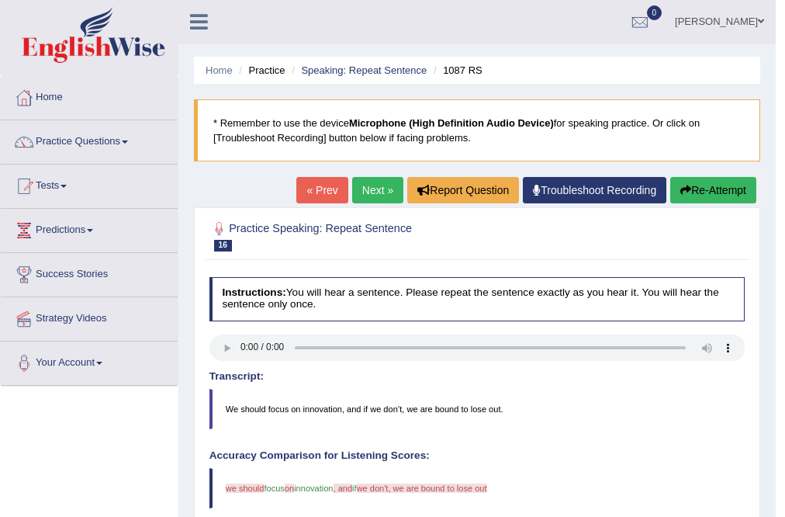
scroll to position [0, 0]
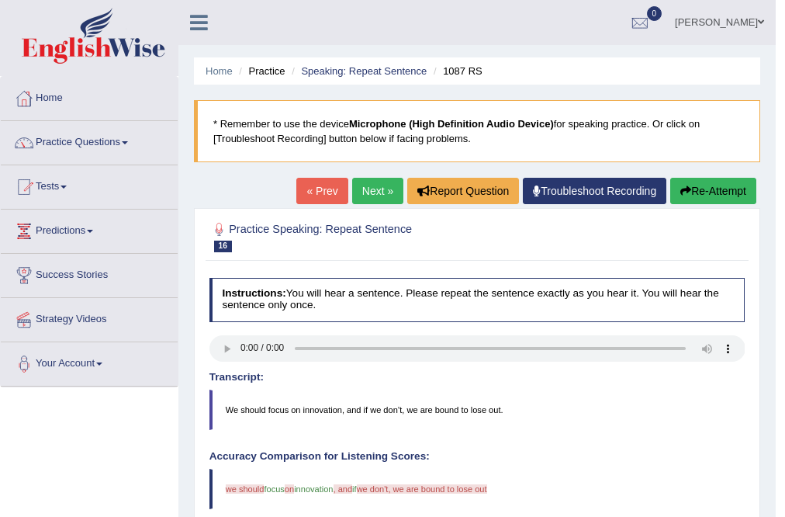
click at [680, 185] on icon "button" at bounding box center [685, 190] width 11 height 11
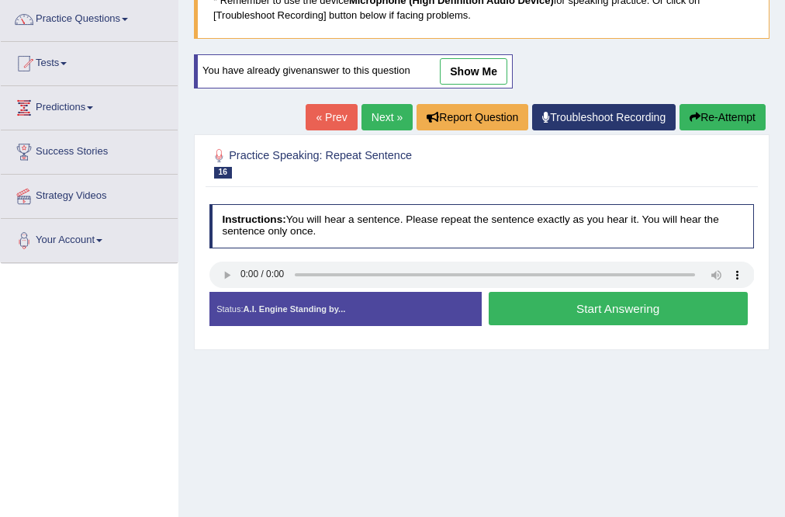
scroll to position [124, 0]
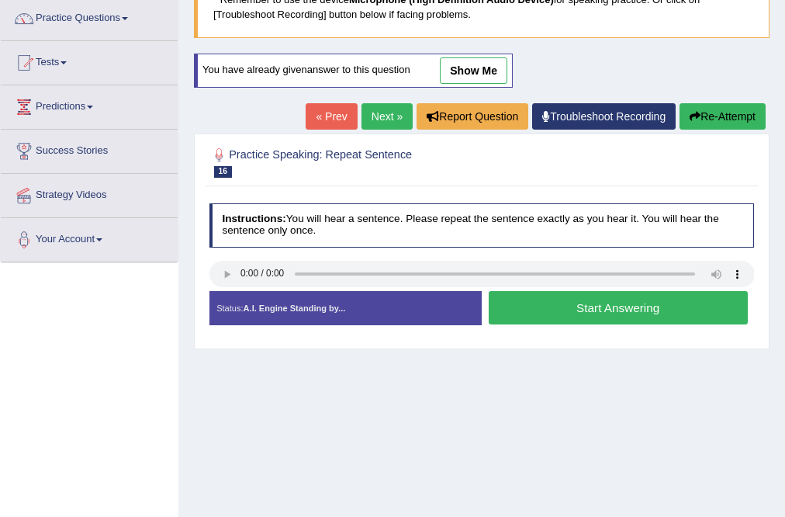
click at [614, 306] on button "Start Answering" at bounding box center [618, 307] width 259 height 33
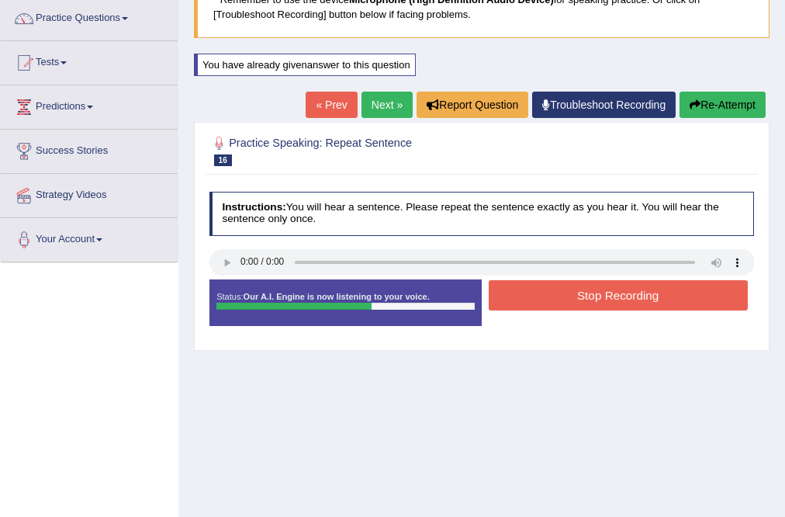
click at [604, 299] on button "Stop Recording" at bounding box center [618, 295] width 259 height 30
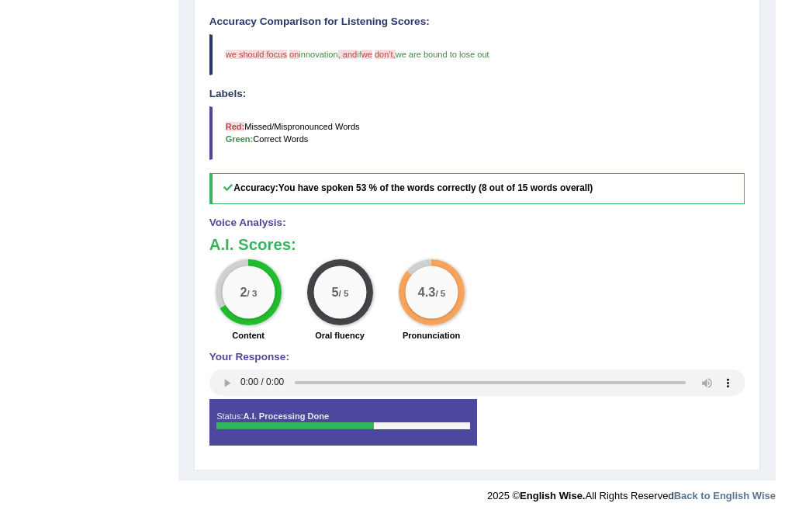
scroll to position [162, 0]
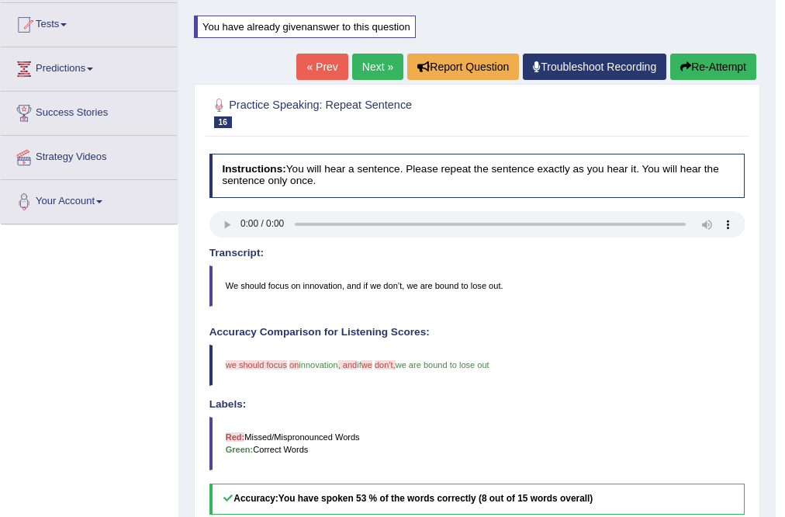
click at [358, 67] on link "Next »" at bounding box center [377, 67] width 51 height 26
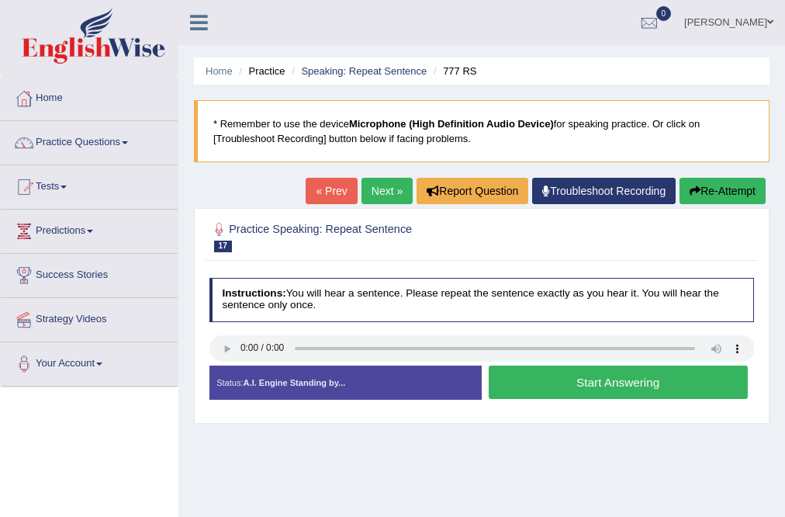
click at [578, 385] on button "Start Answering" at bounding box center [618, 381] width 259 height 33
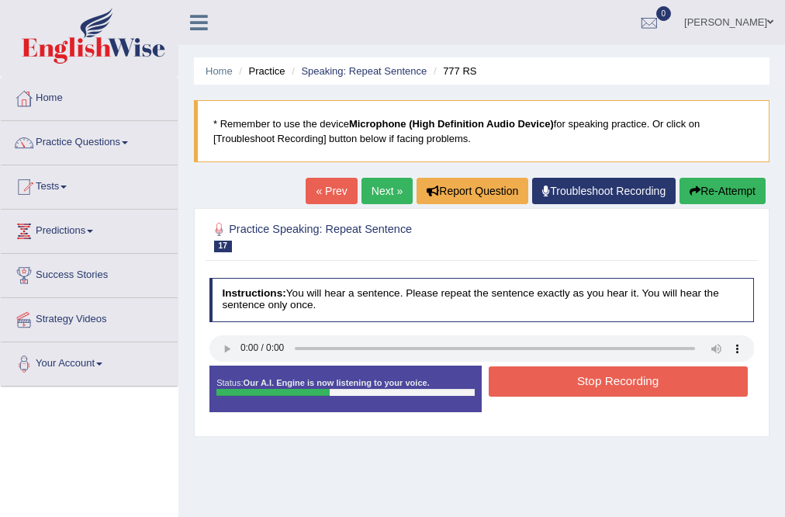
click at [578, 385] on button "Stop Recording" at bounding box center [618, 381] width 259 height 30
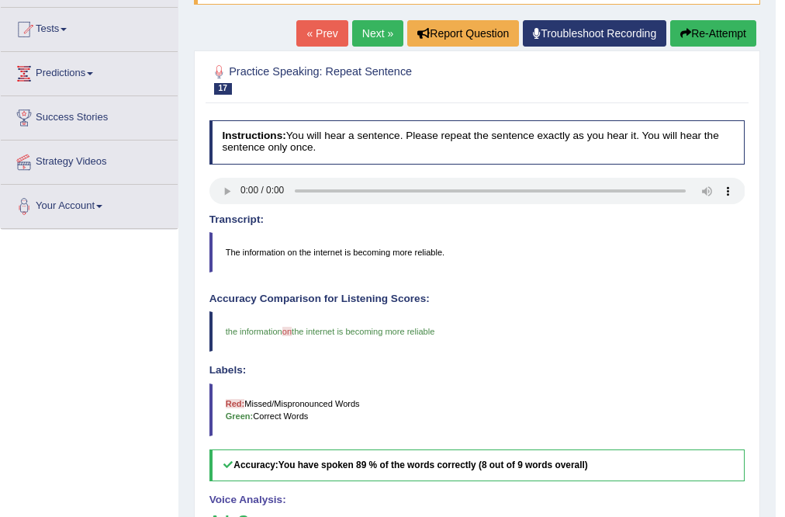
scroll to position [124, 0]
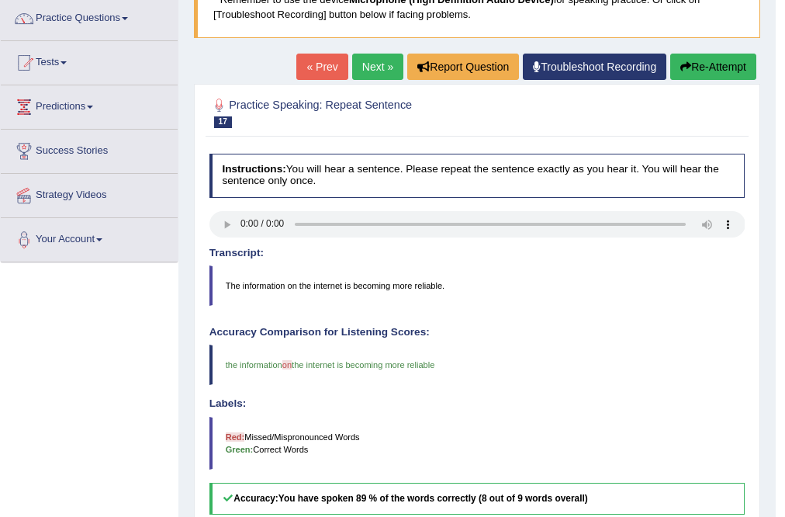
click at [365, 61] on link "Next »" at bounding box center [377, 67] width 51 height 26
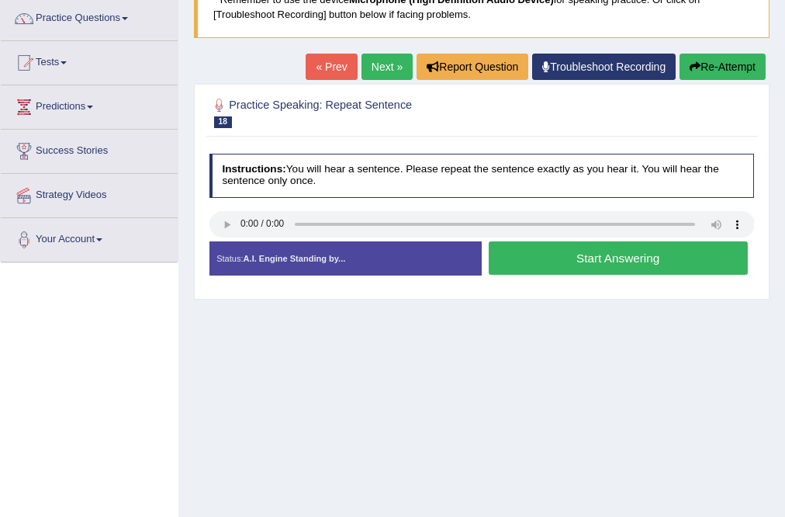
click at [621, 264] on button "Start Answering" at bounding box center [618, 257] width 259 height 33
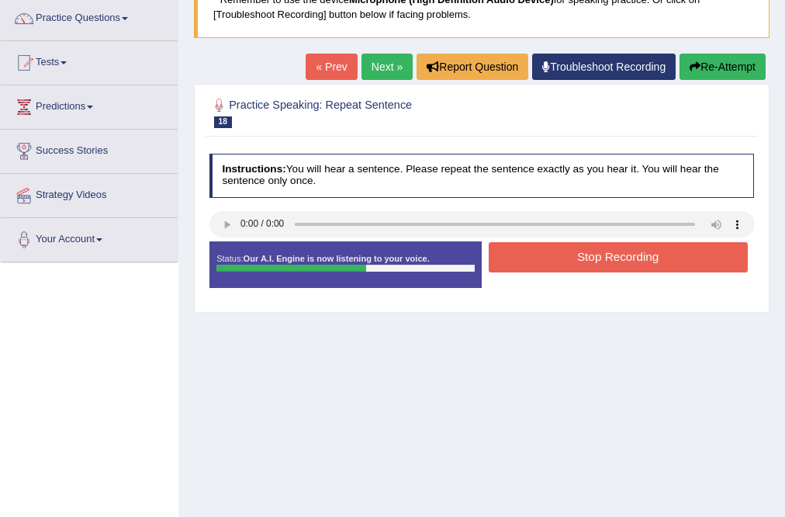
click at [614, 253] on button "Stop Recording" at bounding box center [618, 257] width 259 height 30
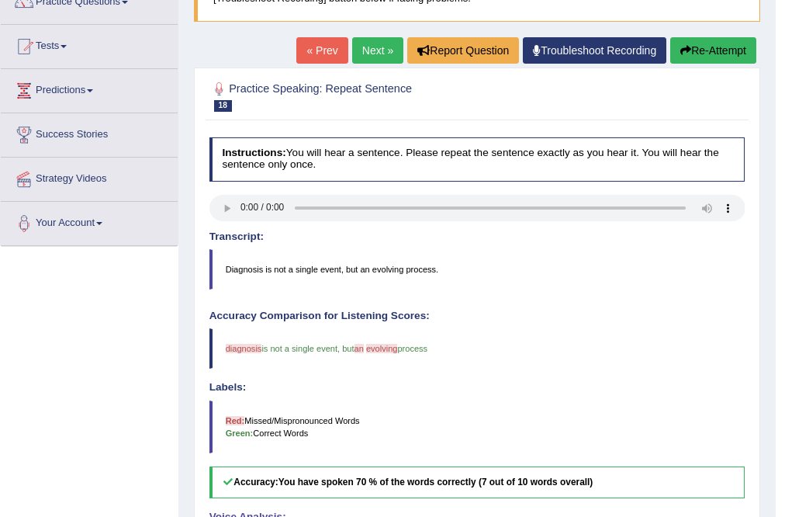
scroll to position [124, 0]
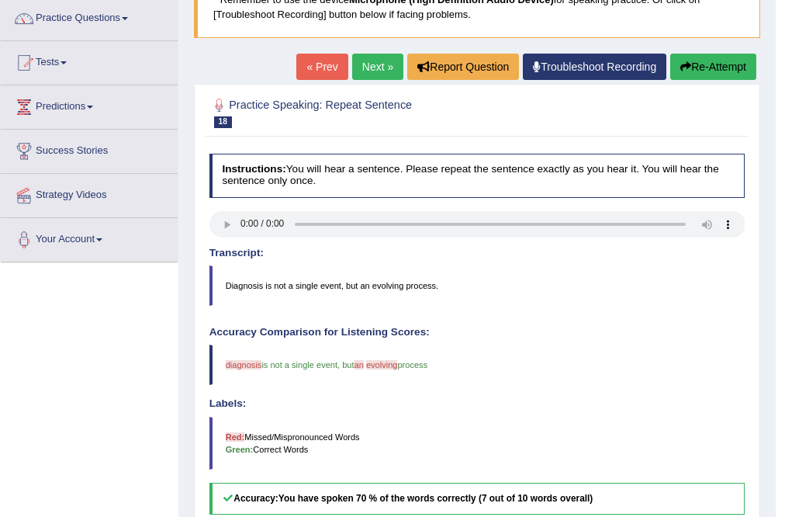
click at [365, 60] on link "Next »" at bounding box center [377, 67] width 51 height 26
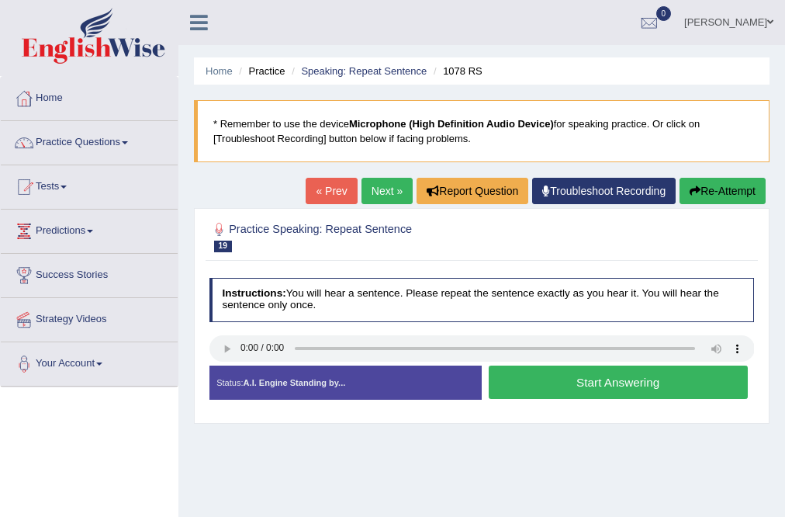
click at [559, 383] on button "Start Answering" at bounding box center [618, 381] width 259 height 33
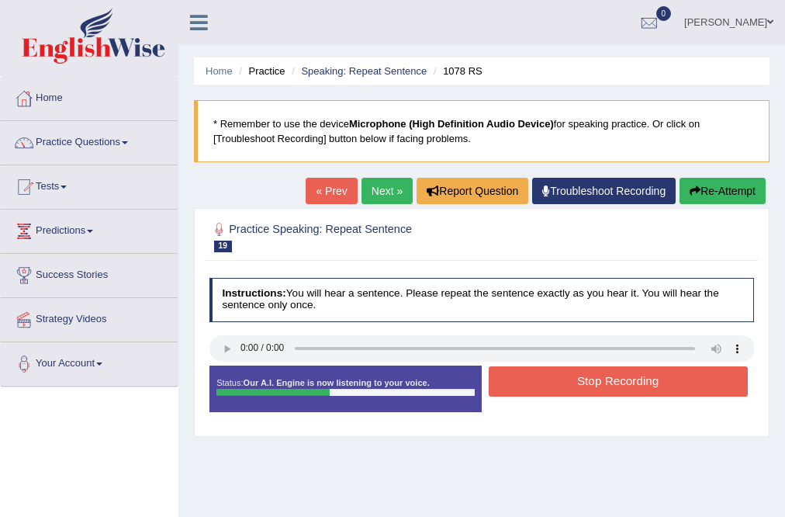
click at [559, 383] on button "Stop Recording" at bounding box center [618, 381] width 259 height 30
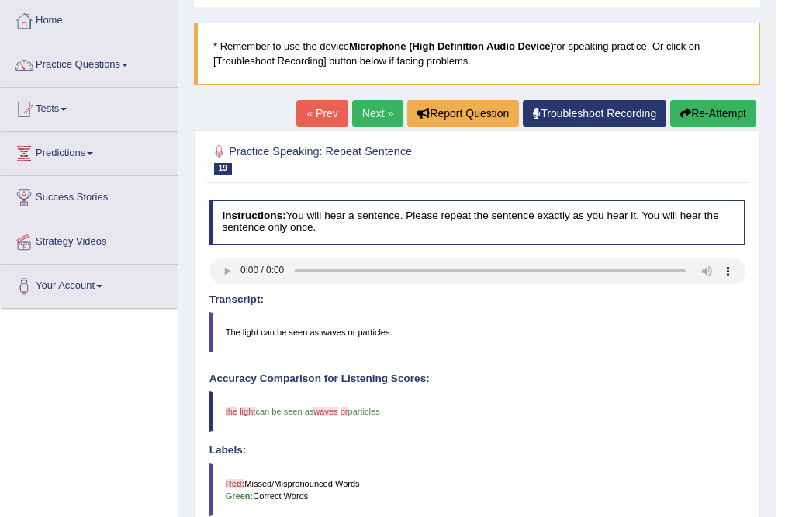
scroll to position [62, 0]
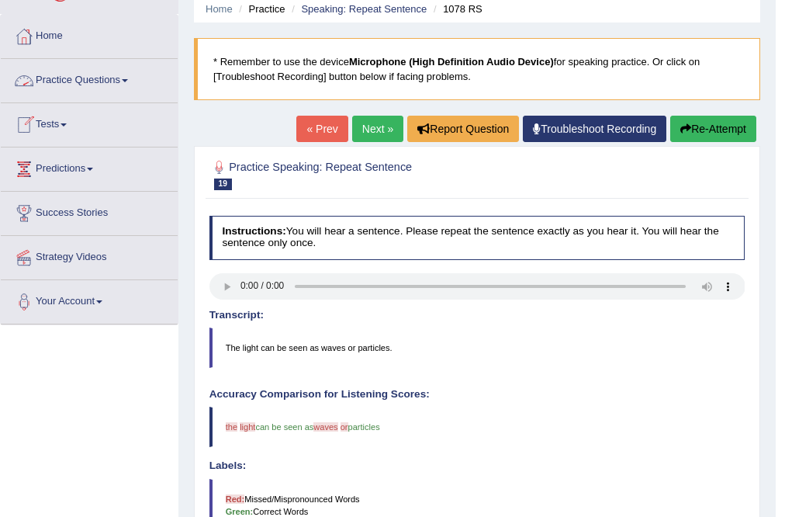
click at [106, 74] on link "Practice Questions" at bounding box center [89, 78] width 177 height 39
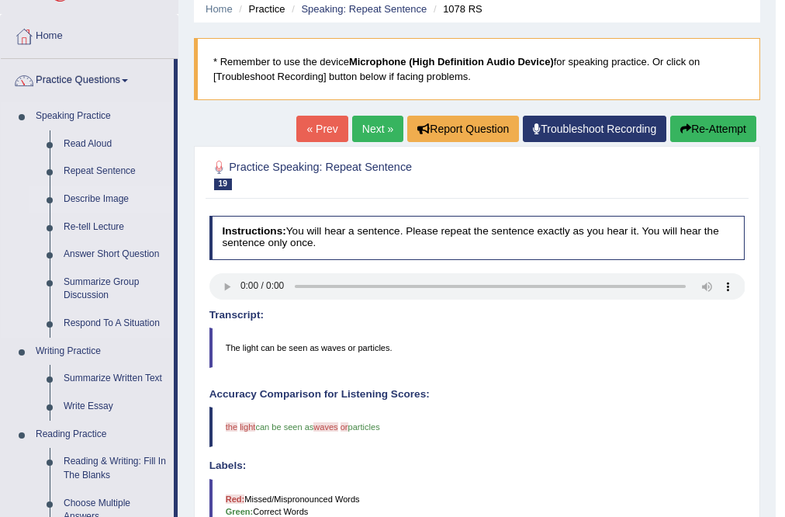
click at [99, 199] on link "Describe Image" at bounding box center [115, 199] width 117 height 28
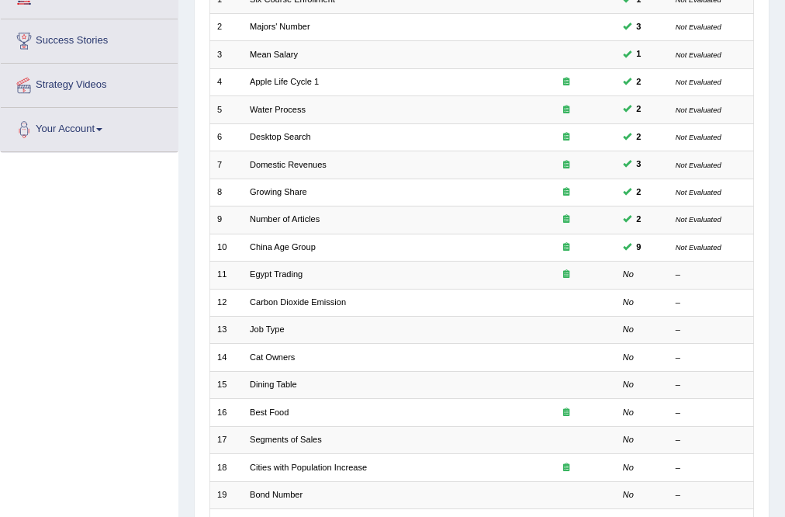
scroll to position [248, 0]
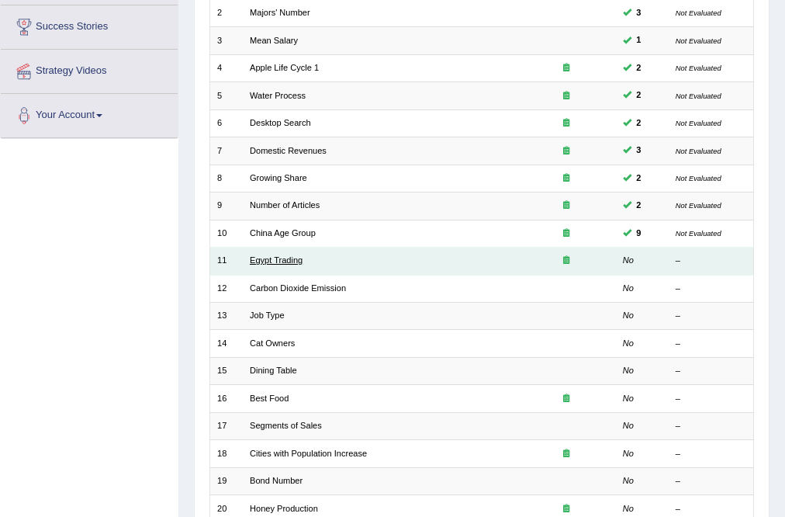
click at [261, 264] on link "Egypt Trading" at bounding box center [276, 259] width 53 height 9
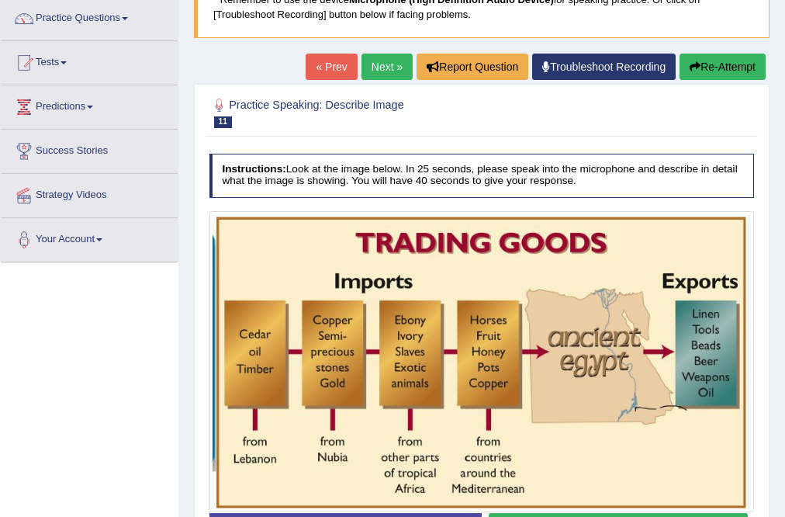
scroll to position [186, 0]
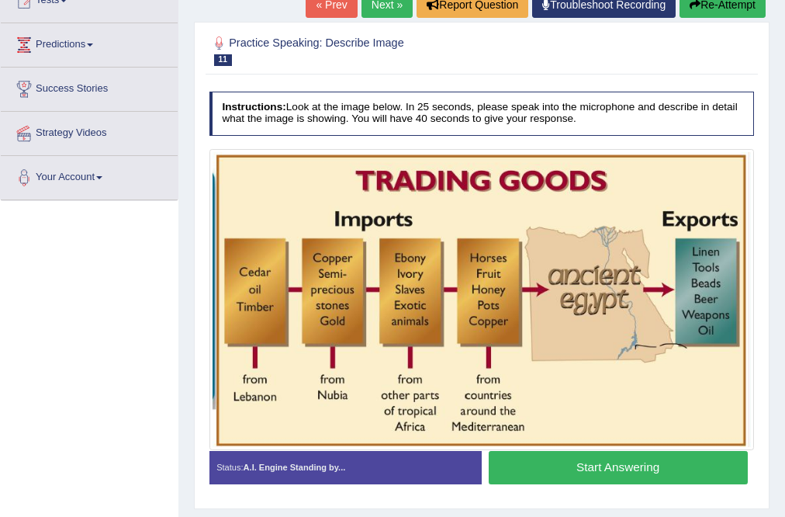
click at [632, 466] on button "Start Answering" at bounding box center [618, 467] width 259 height 33
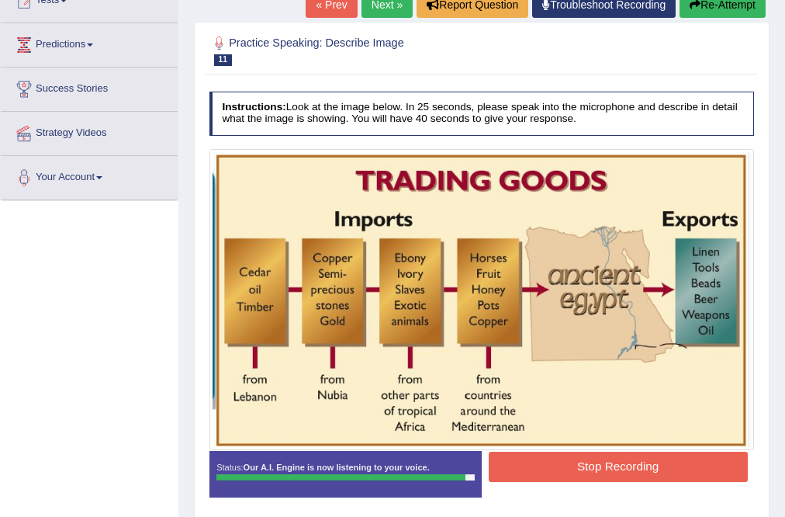
click at [632, 466] on button "Stop Recording" at bounding box center [618, 467] width 259 height 30
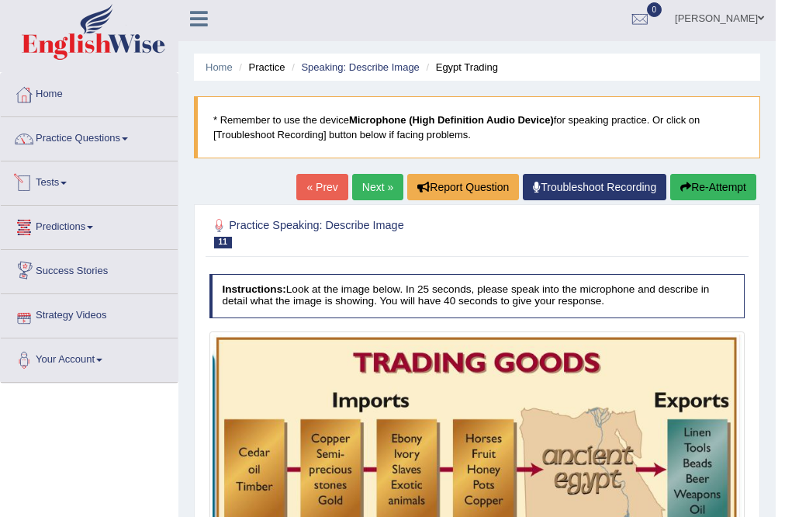
scroll to position [0, 0]
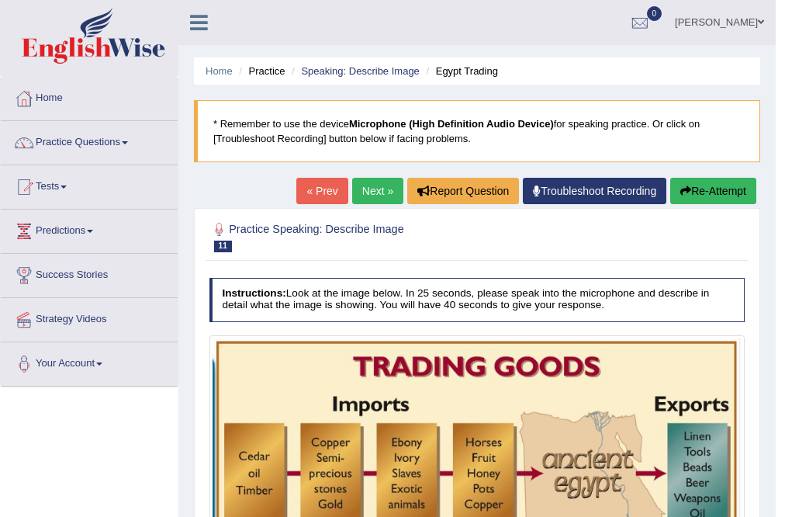
click at [52, 183] on link "Tests" at bounding box center [89, 184] width 177 height 39
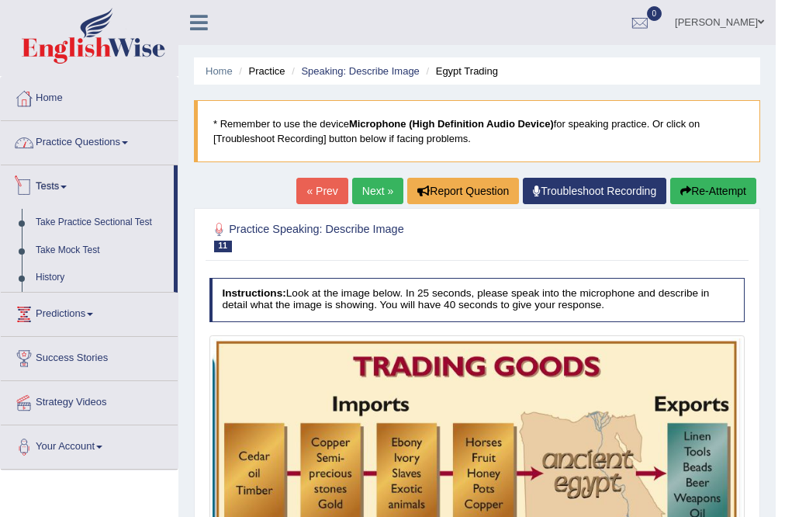
click at [100, 149] on link "Practice Questions" at bounding box center [89, 140] width 177 height 39
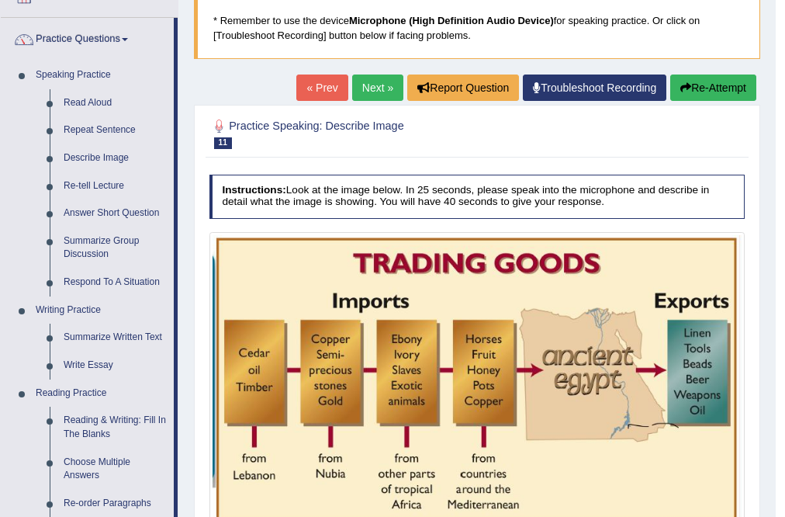
scroll to position [124, 0]
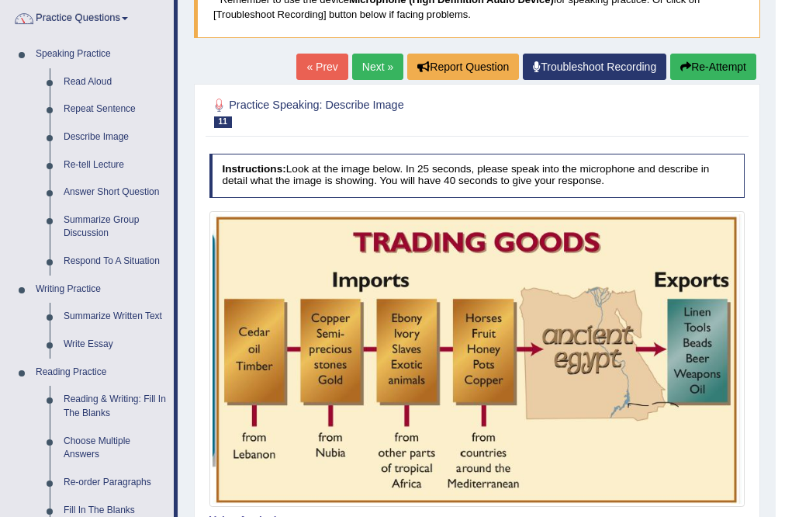
click at [711, 65] on button "Re-Attempt" at bounding box center [713, 67] width 86 height 26
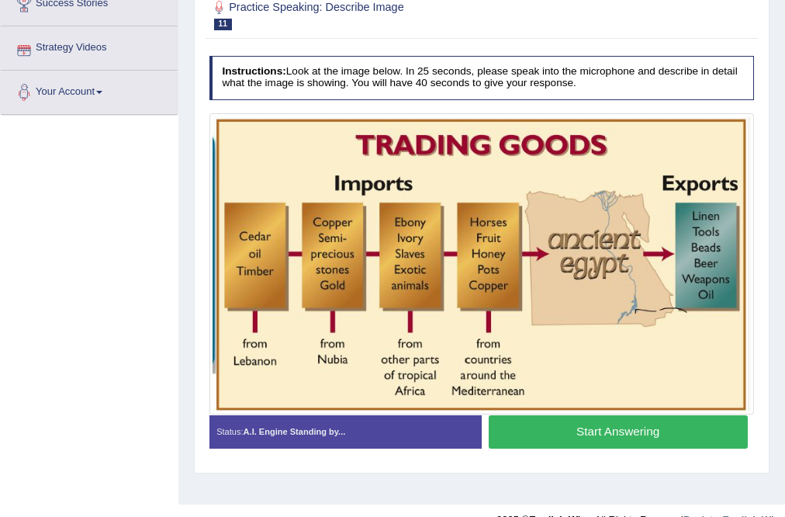
scroll to position [298, 0]
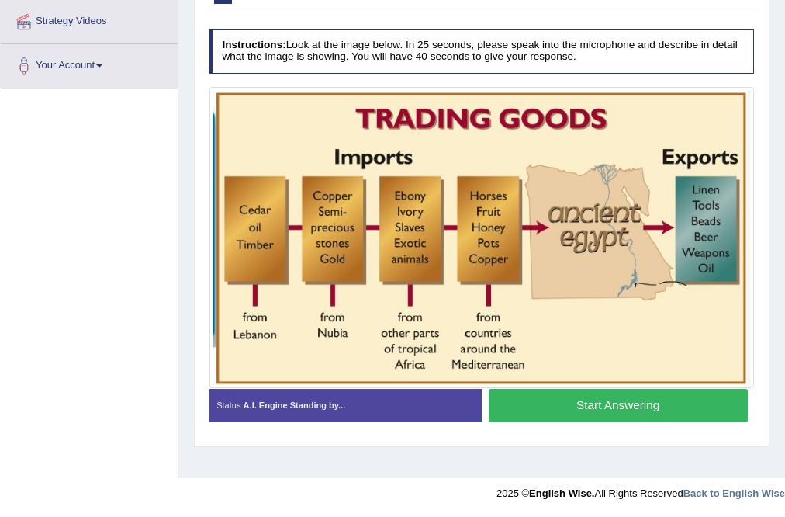
click at [617, 400] on button "Start Answering" at bounding box center [618, 405] width 259 height 33
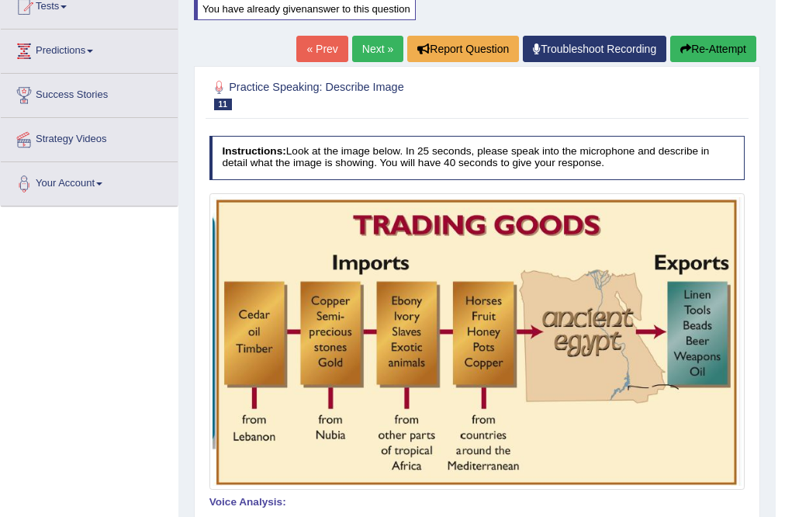
scroll to position [166, 0]
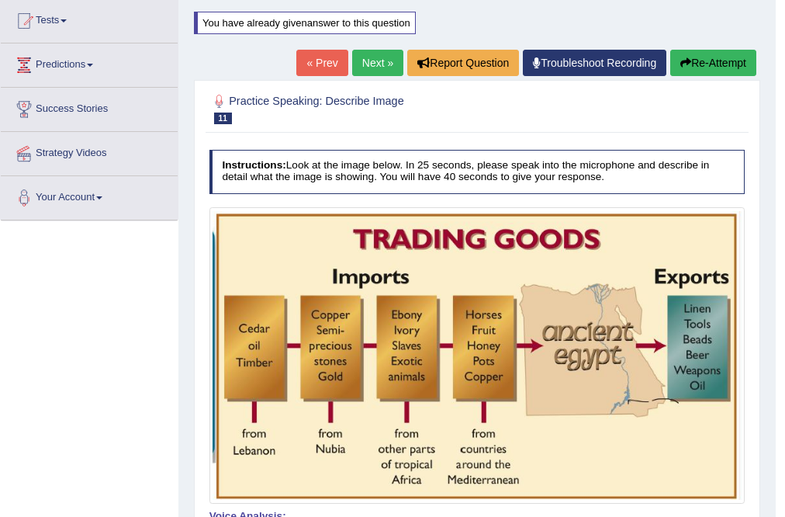
click at [363, 60] on link "Next »" at bounding box center [377, 63] width 51 height 26
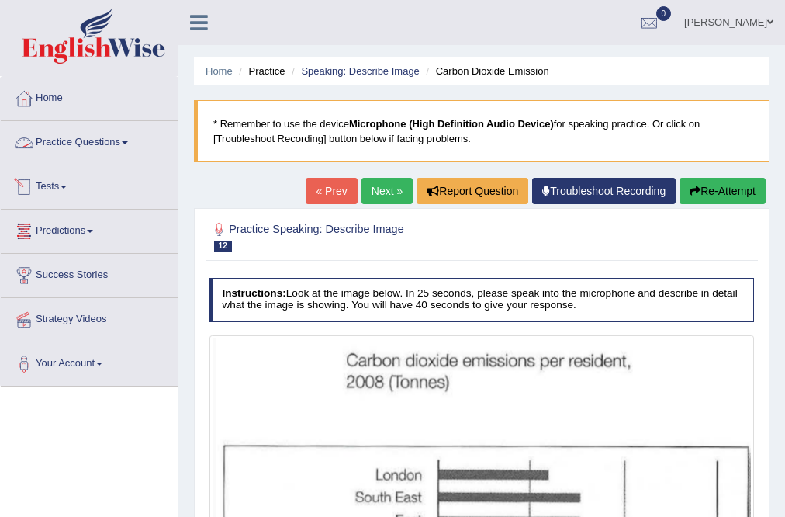
click at [78, 149] on link "Practice Questions" at bounding box center [89, 140] width 177 height 39
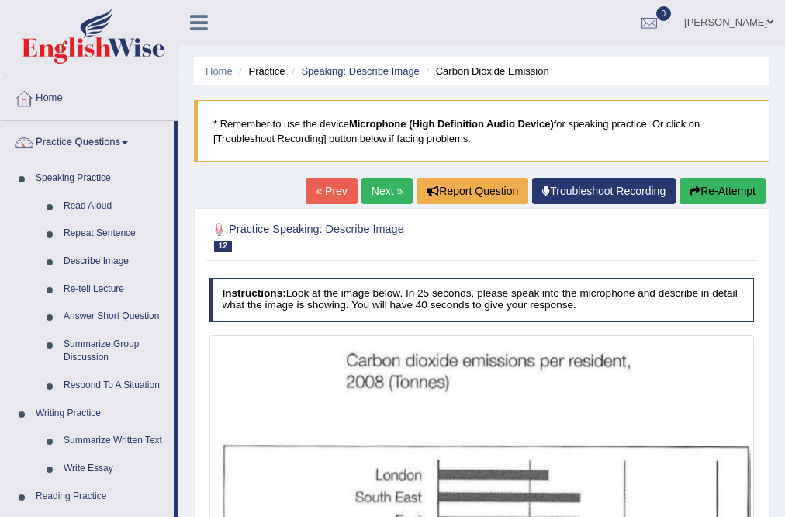
click at [107, 287] on link "Re-tell Lecture" at bounding box center [115, 289] width 117 height 28
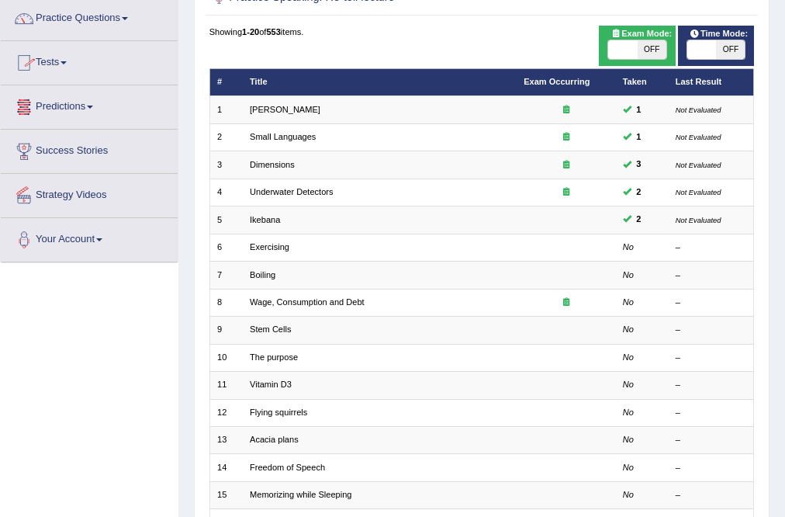
click at [60, 65] on link "Tests" at bounding box center [89, 60] width 177 height 39
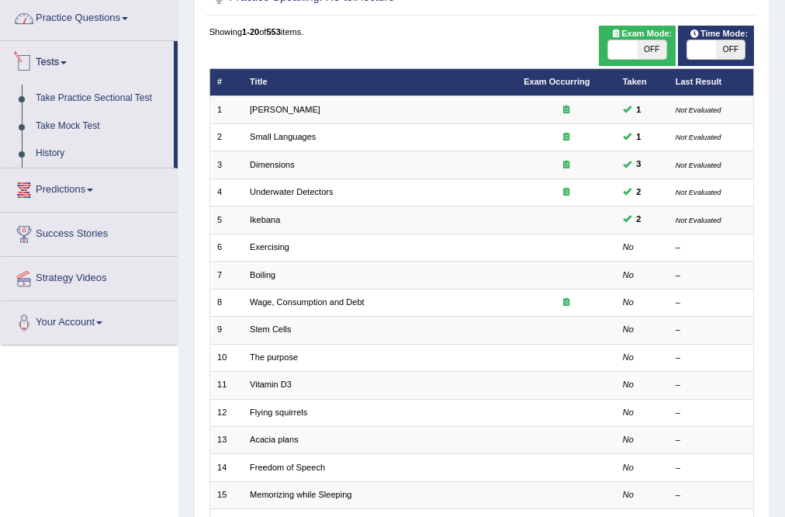
click at [78, 23] on link "Practice Questions" at bounding box center [89, 16] width 177 height 39
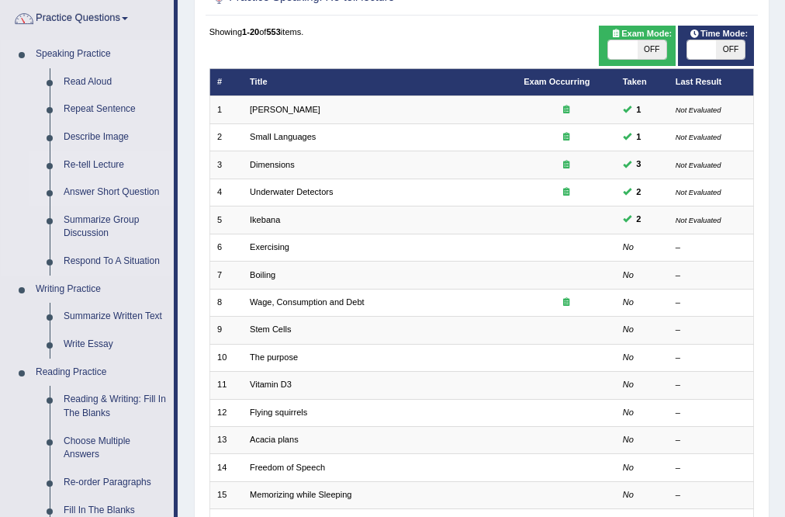
click at [104, 193] on link "Answer Short Question" at bounding box center [115, 192] width 117 height 28
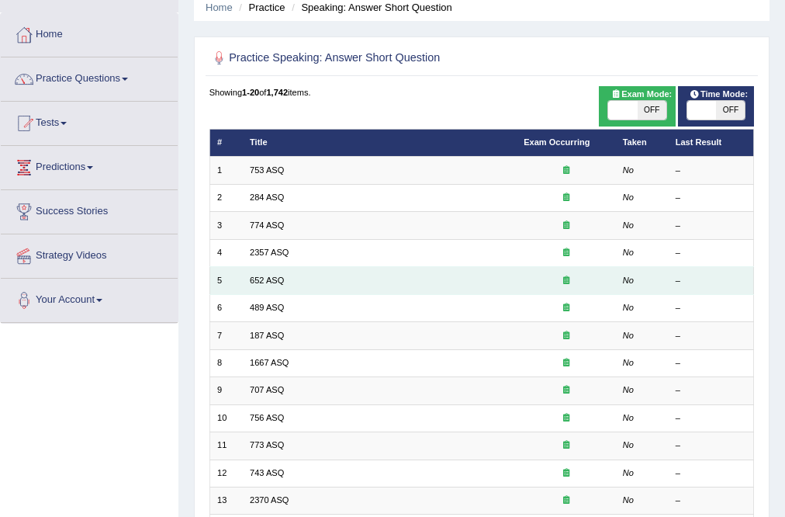
scroll to position [62, 0]
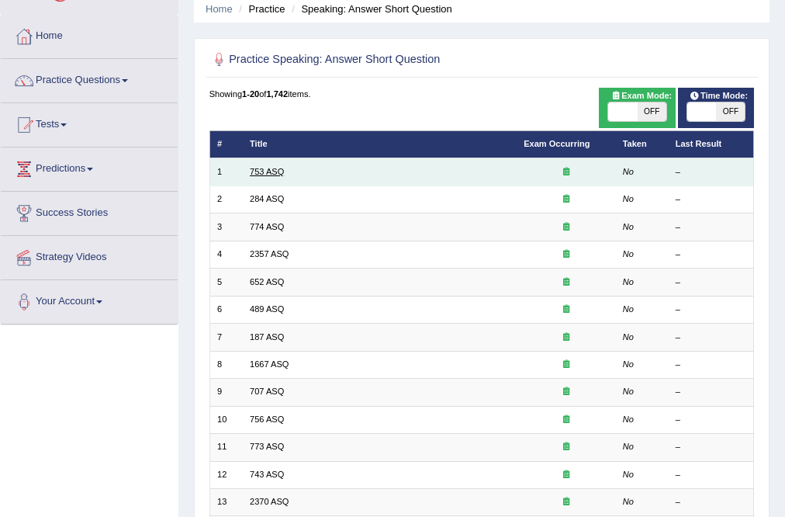
click at [268, 174] on link "753 ASQ" at bounding box center [267, 171] width 34 height 9
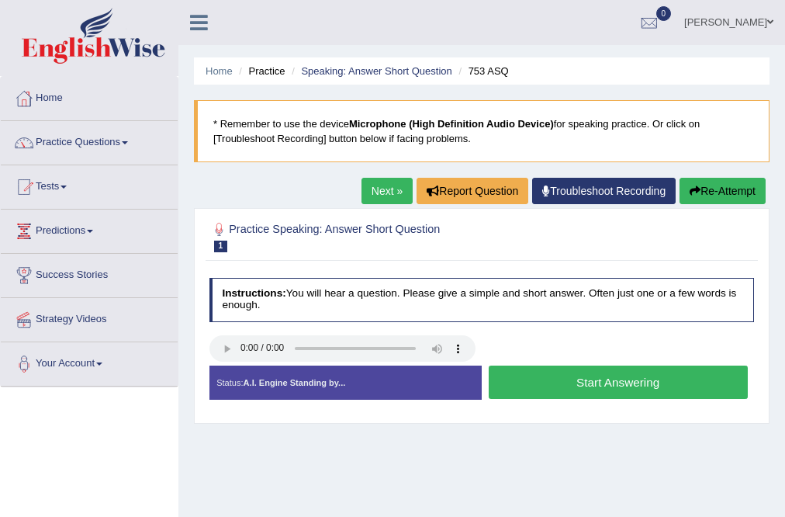
click at [632, 379] on button "Start Answering" at bounding box center [618, 381] width 259 height 33
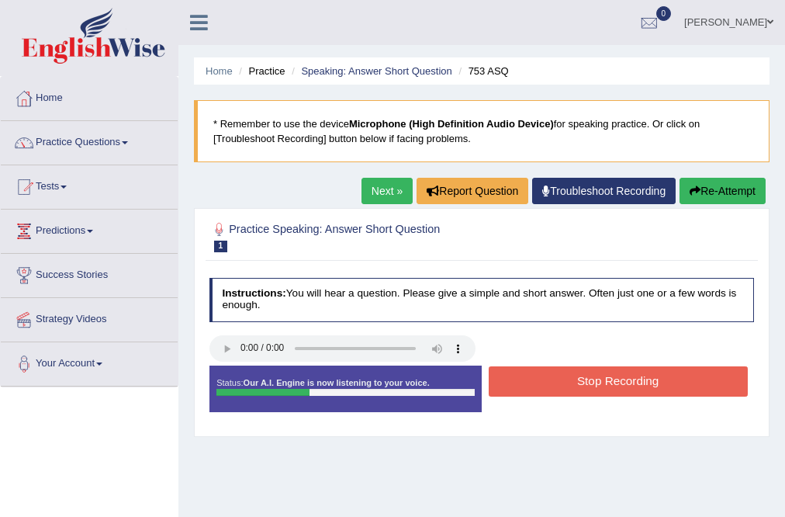
click at [632, 379] on button "Stop Recording" at bounding box center [618, 381] width 259 height 30
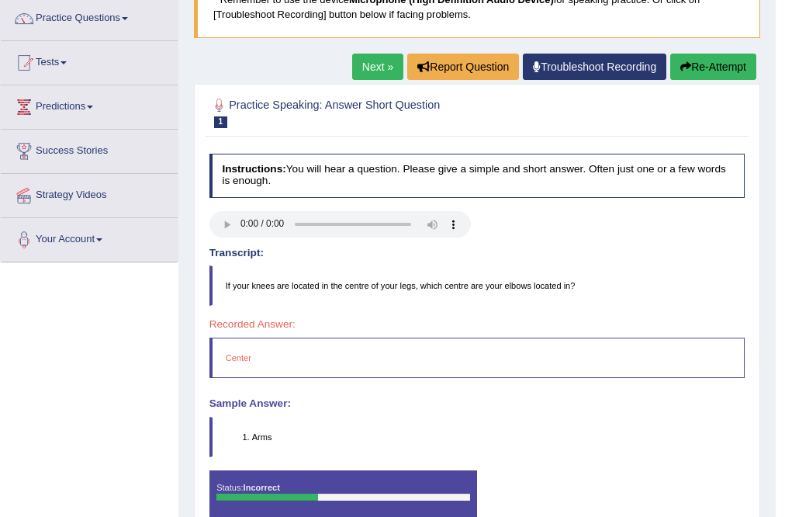
scroll to position [186, 0]
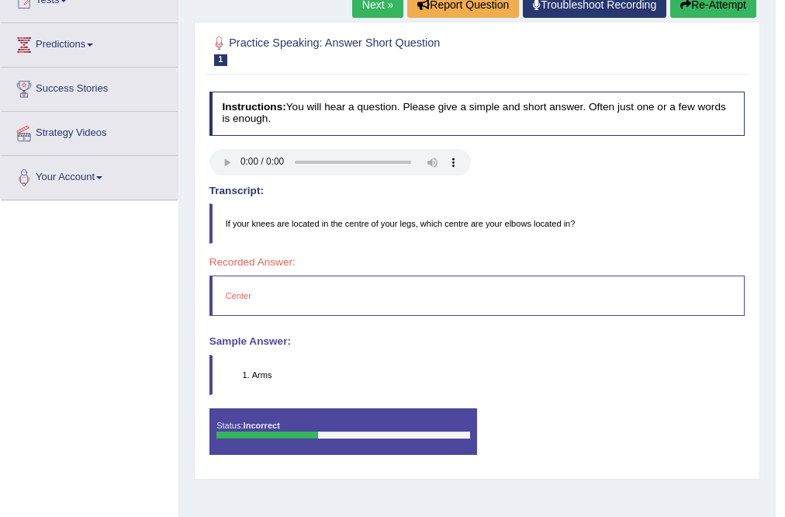
click at [738, 3] on button "Re-Attempt" at bounding box center [713, 4] width 86 height 26
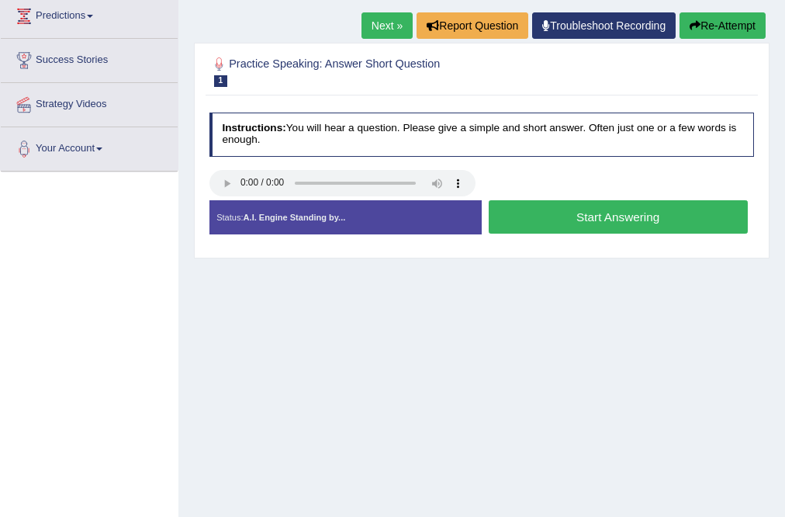
scroll to position [186, 0]
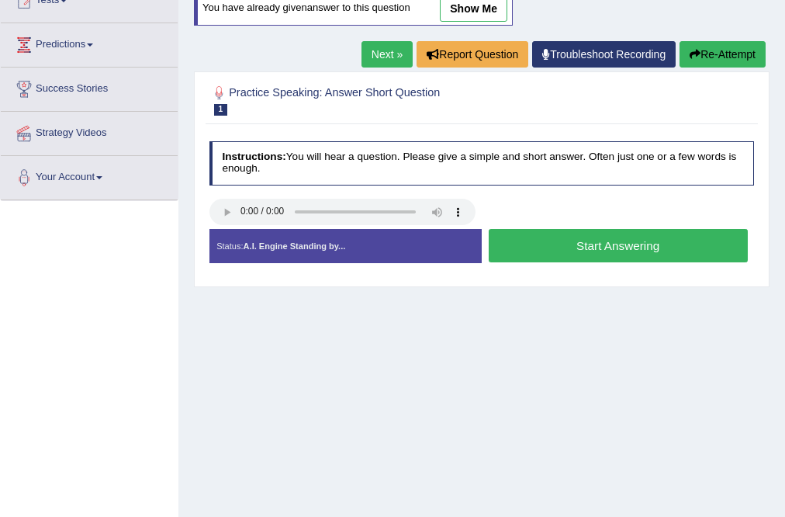
click at [597, 243] on button "Start Answering" at bounding box center [618, 245] width 259 height 33
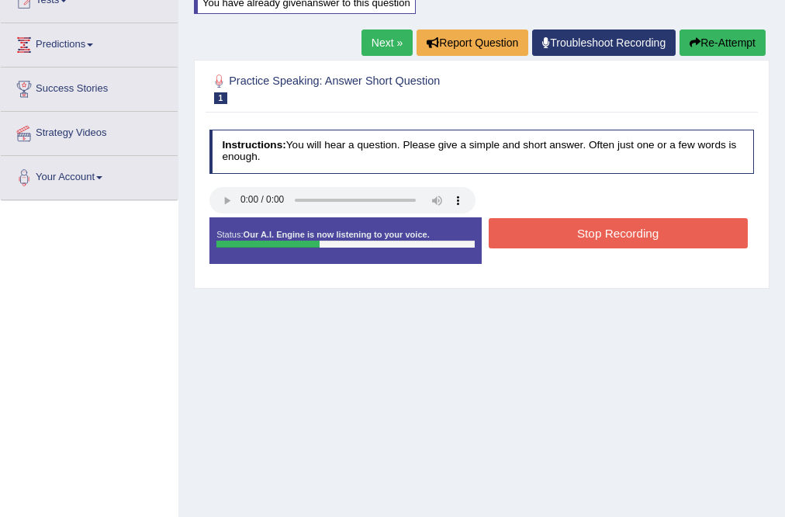
click at [650, 235] on button "Stop Recording" at bounding box center [618, 233] width 259 height 30
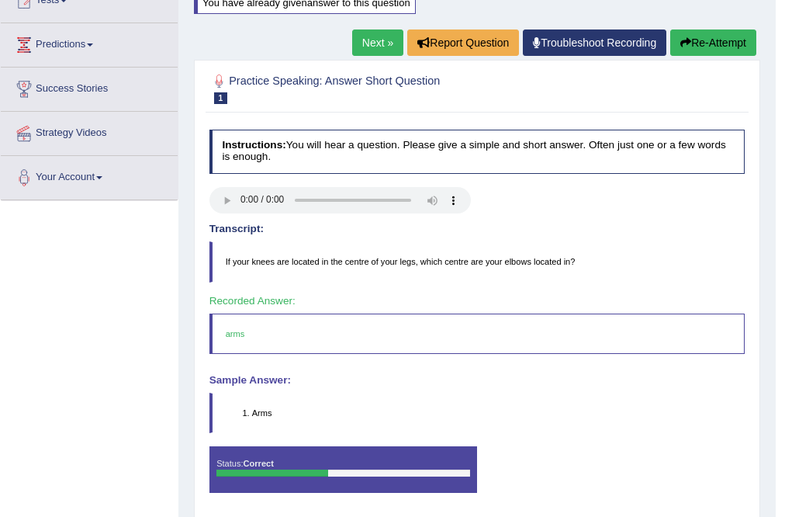
click at [372, 38] on link "Next »" at bounding box center [377, 42] width 51 height 26
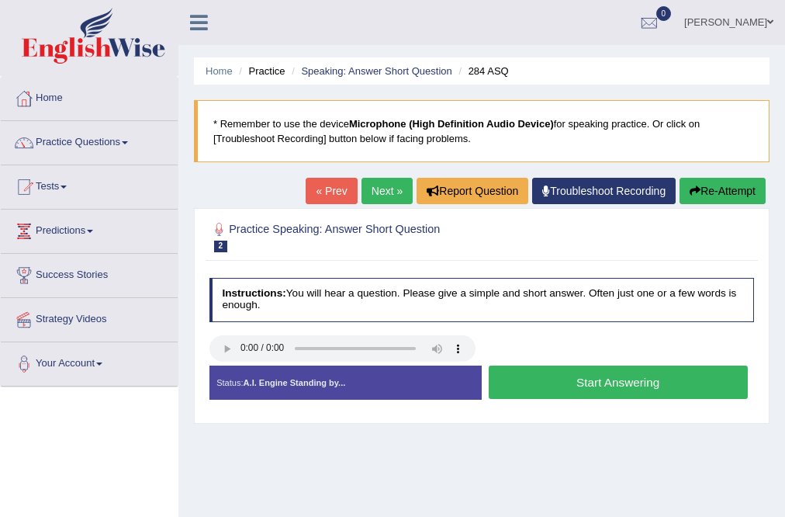
click at [593, 391] on button "Start Answering" at bounding box center [618, 381] width 259 height 33
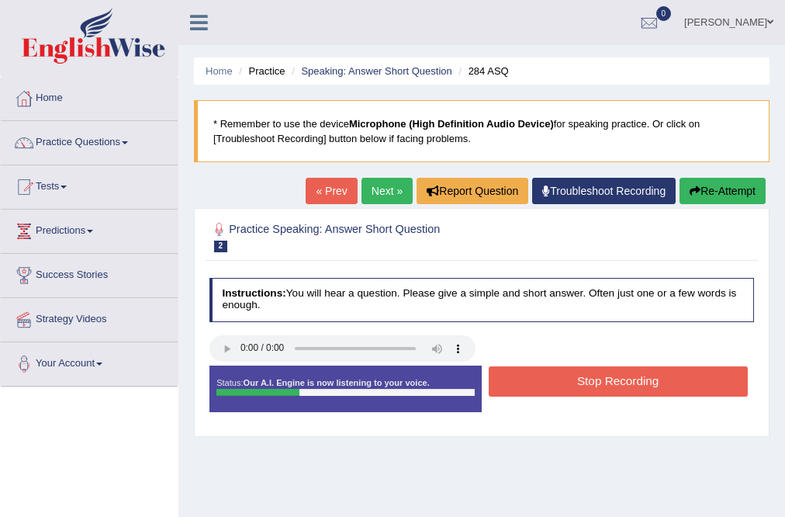
click at [593, 391] on button "Stop Recording" at bounding box center [618, 381] width 259 height 30
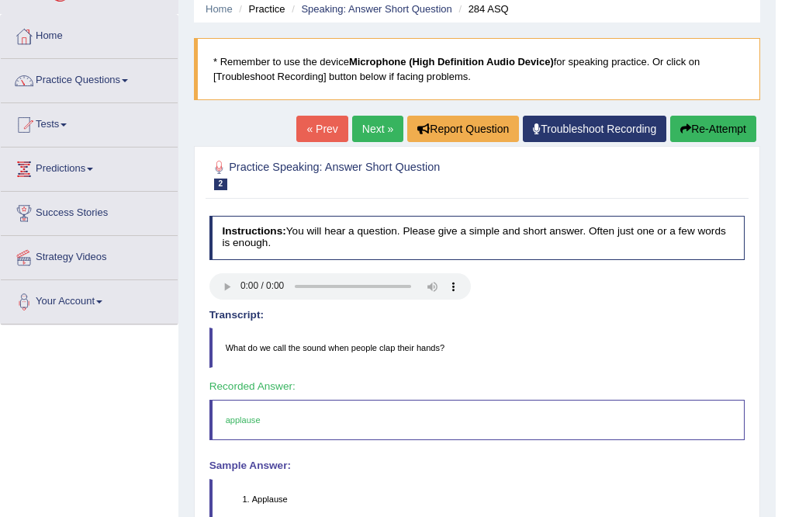
scroll to position [62, 0]
click at [372, 133] on link "Next »" at bounding box center [377, 129] width 51 height 26
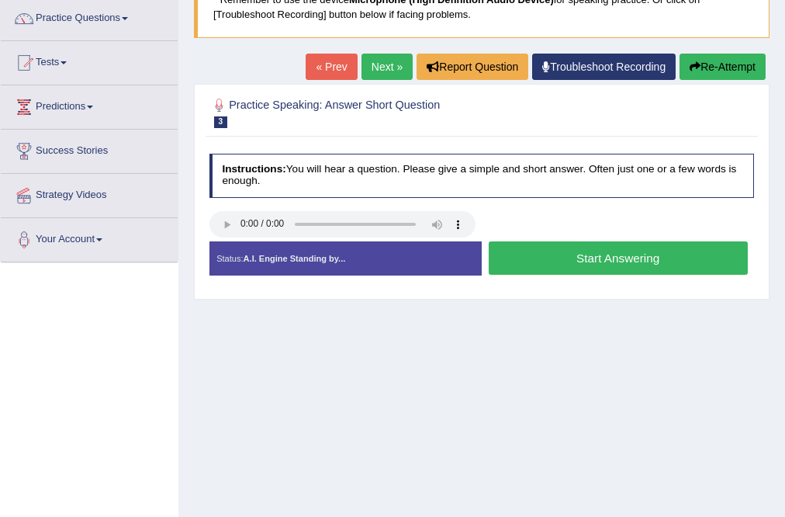
click at [607, 258] on button "Start Answering" at bounding box center [618, 257] width 259 height 33
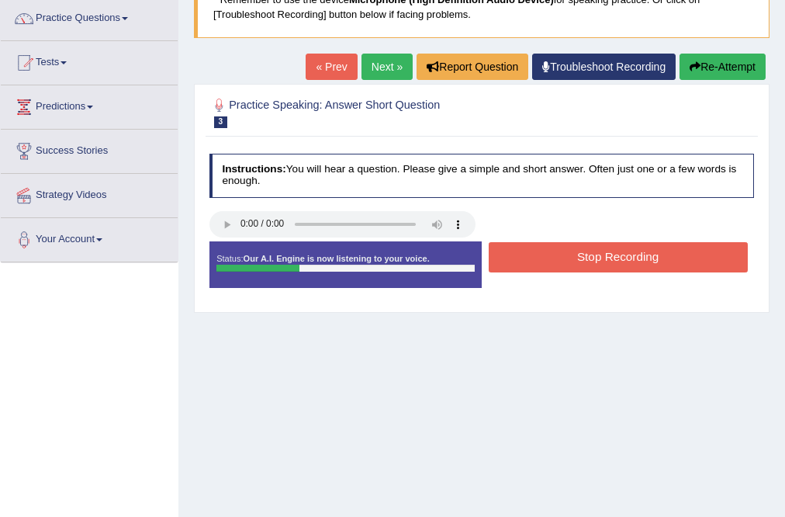
click at [607, 258] on button "Stop Recording" at bounding box center [618, 257] width 259 height 30
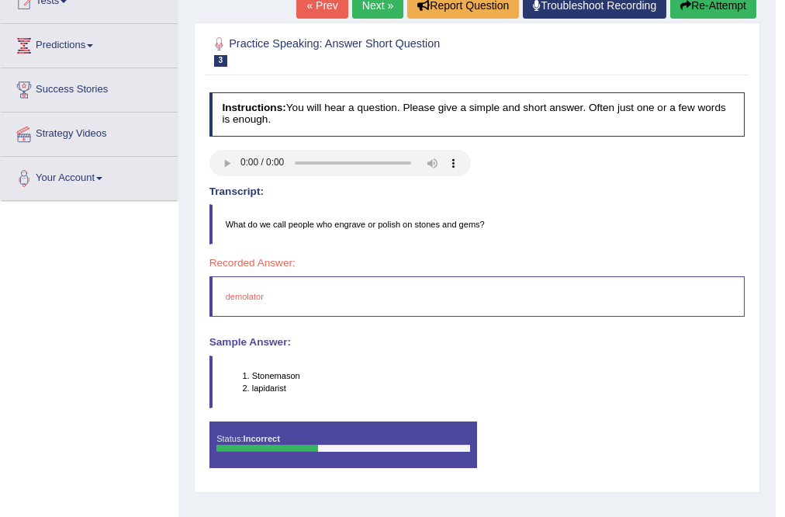
scroll to position [186, 0]
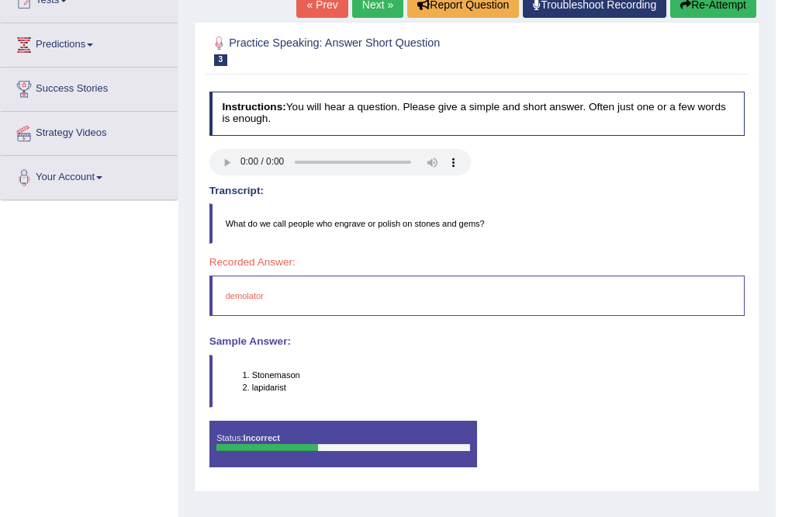
click at [704, 5] on button "Re-Attempt" at bounding box center [713, 4] width 86 height 26
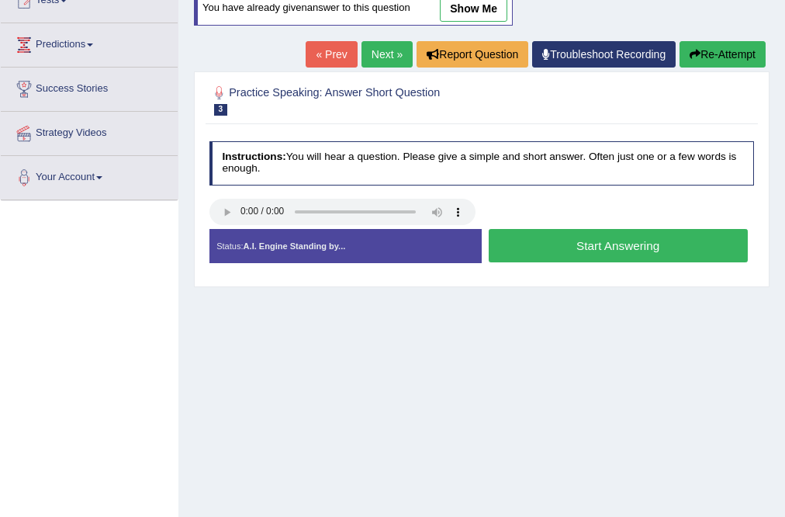
click at [600, 244] on button "Start Answering" at bounding box center [618, 245] width 259 height 33
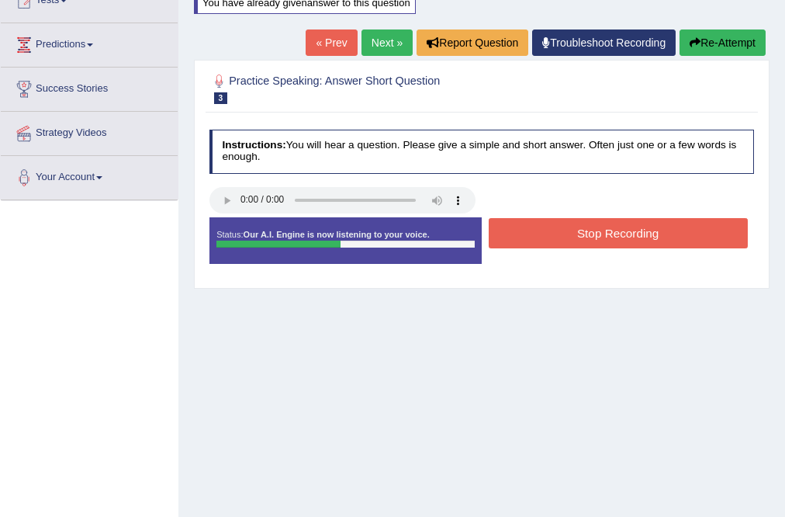
click at [593, 231] on button "Stop Recording" at bounding box center [618, 233] width 259 height 30
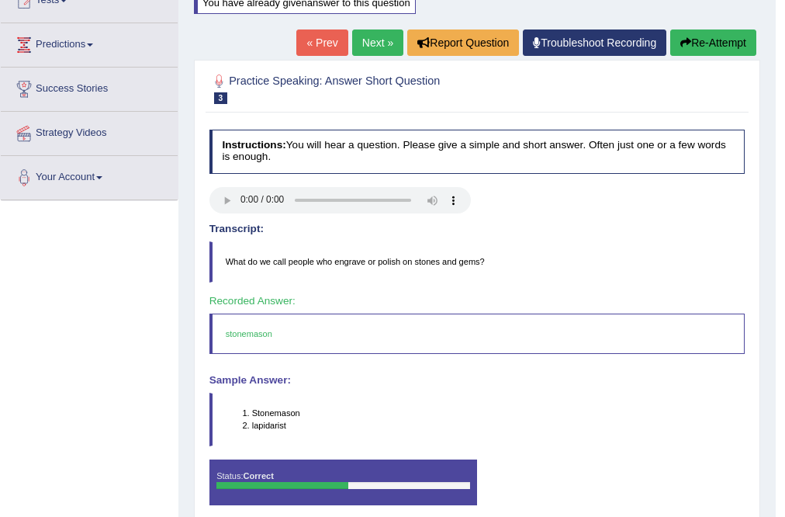
click at [366, 47] on link "Next »" at bounding box center [377, 42] width 51 height 26
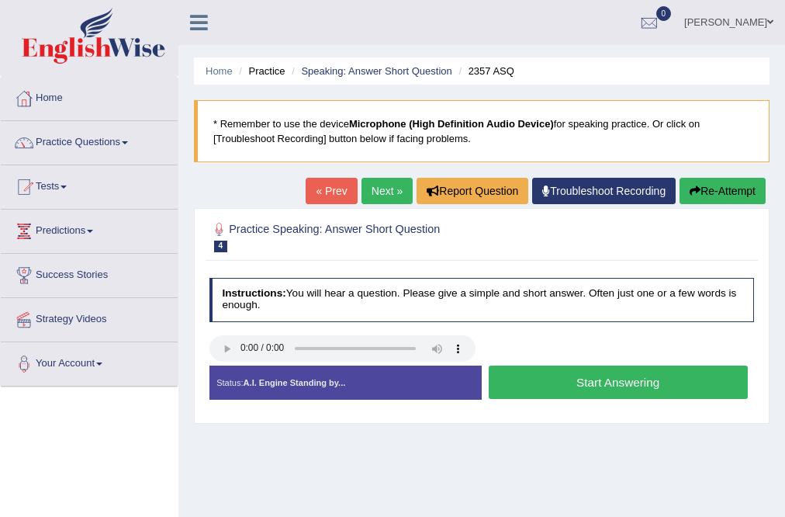
click at [658, 386] on button "Start Answering" at bounding box center [618, 381] width 259 height 33
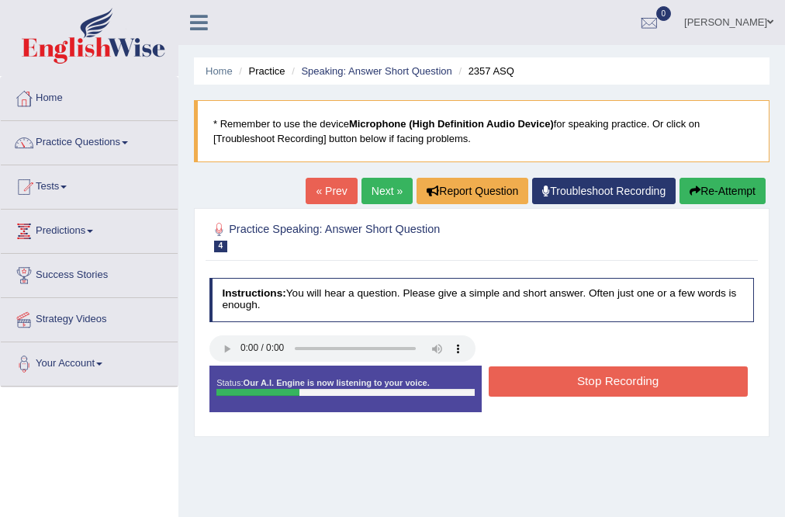
click at [658, 386] on button "Stop Recording" at bounding box center [618, 381] width 259 height 30
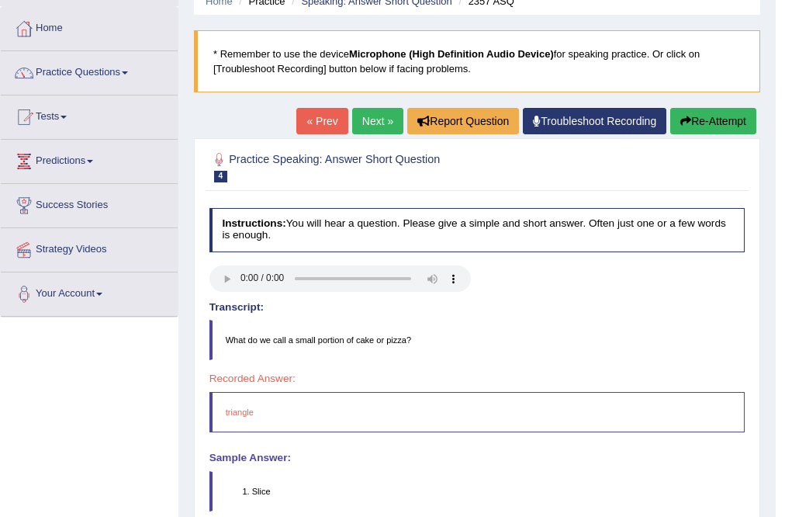
scroll to position [62, 0]
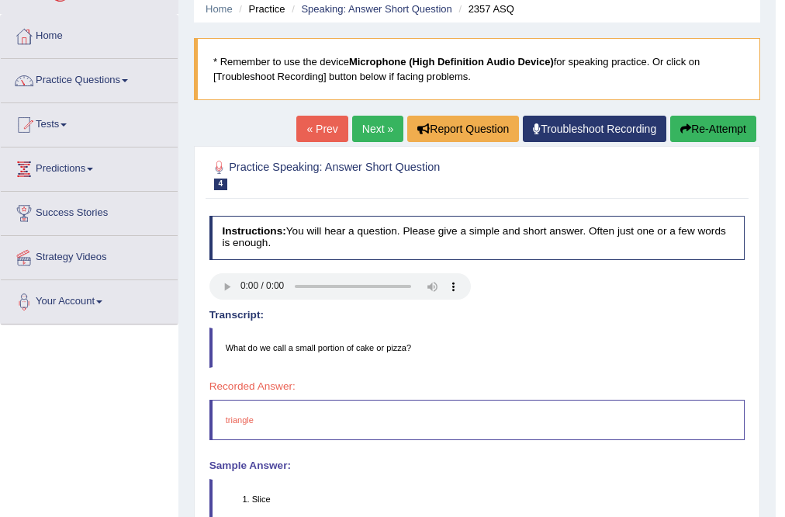
click at [732, 133] on button "Re-Attempt" at bounding box center [713, 129] width 86 height 26
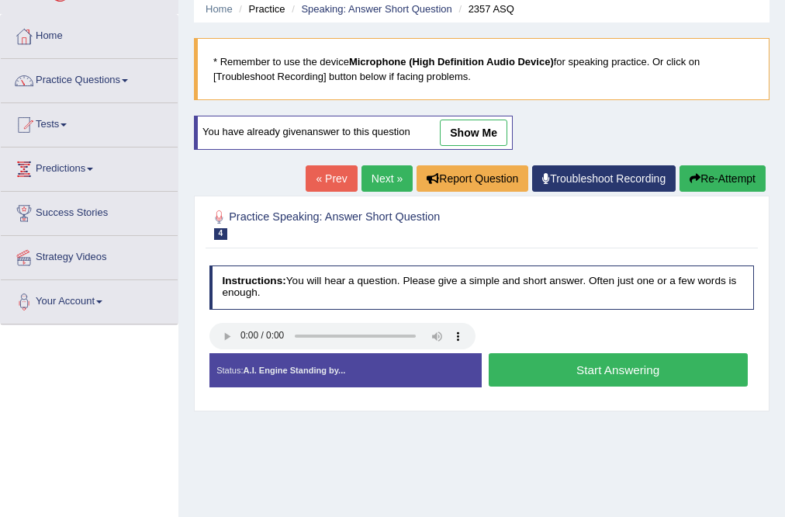
scroll to position [62, 0]
click at [630, 376] on button "Start Answering" at bounding box center [618, 369] width 259 height 33
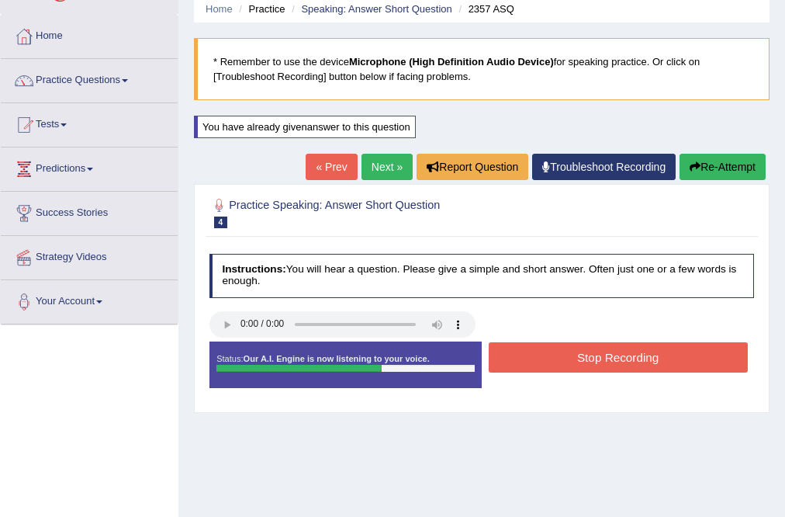
click at [549, 352] on button "Stop Recording" at bounding box center [618, 357] width 259 height 30
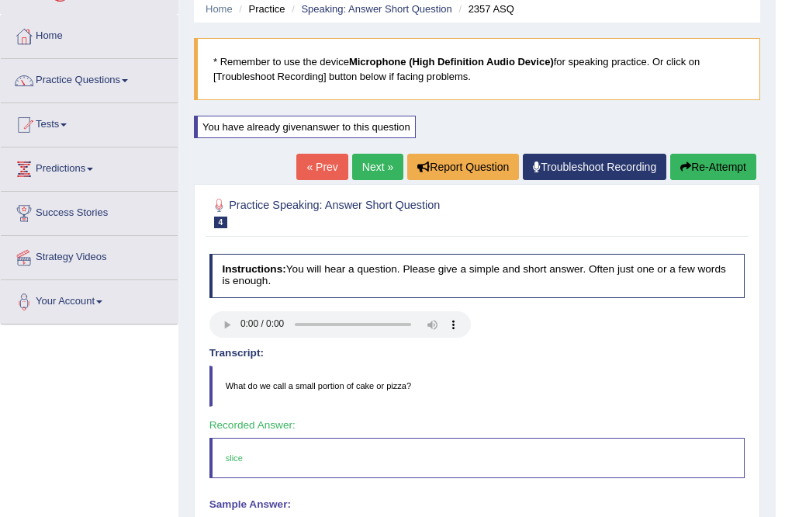
click at [379, 167] on link "Next »" at bounding box center [377, 167] width 51 height 26
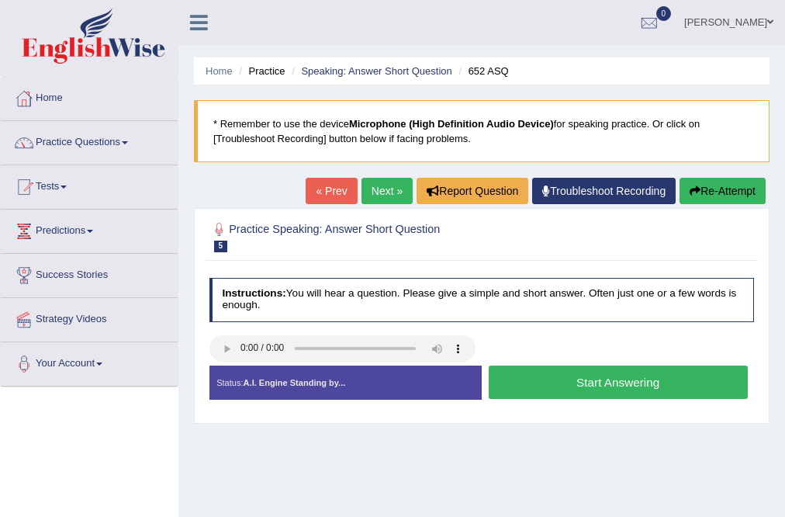
click at [601, 380] on button "Start Answering" at bounding box center [618, 381] width 259 height 33
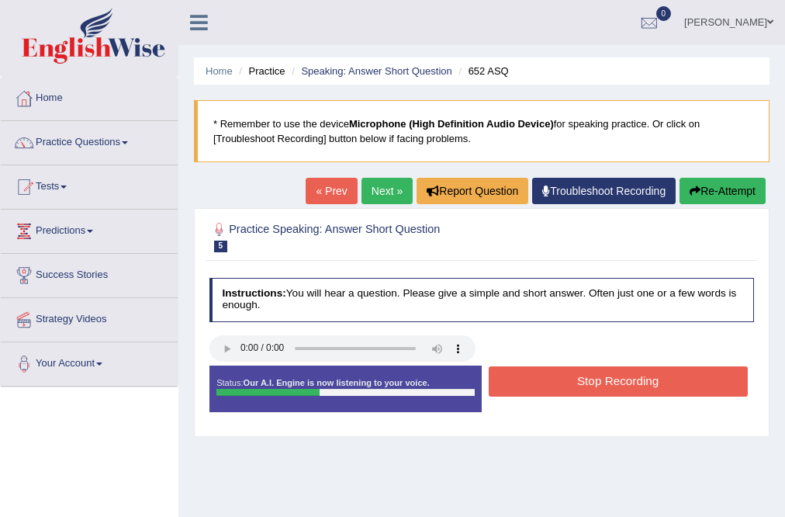
click at [601, 380] on button "Stop Recording" at bounding box center [618, 381] width 259 height 30
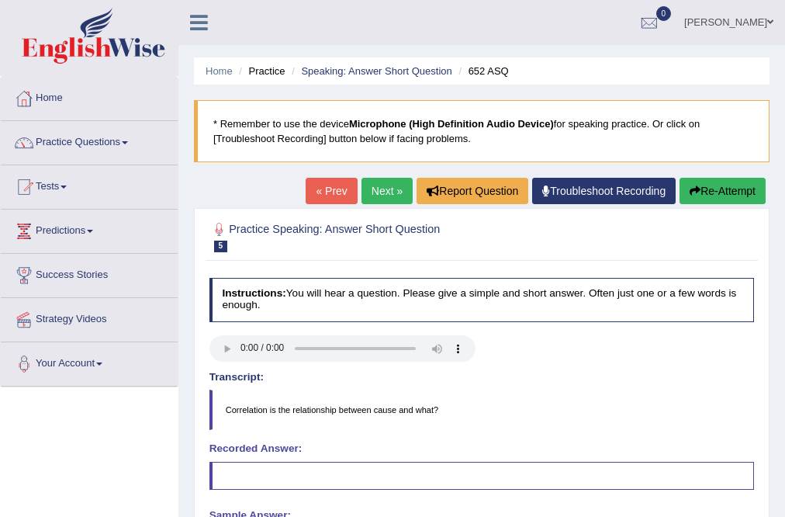
click at [695, 185] on icon "button" at bounding box center [695, 190] width 11 height 11
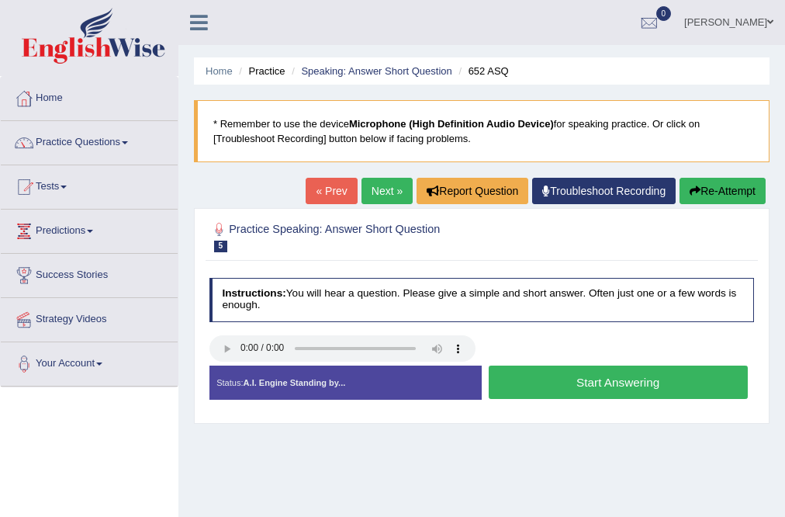
click at [585, 388] on button "Start Answering" at bounding box center [618, 381] width 259 height 33
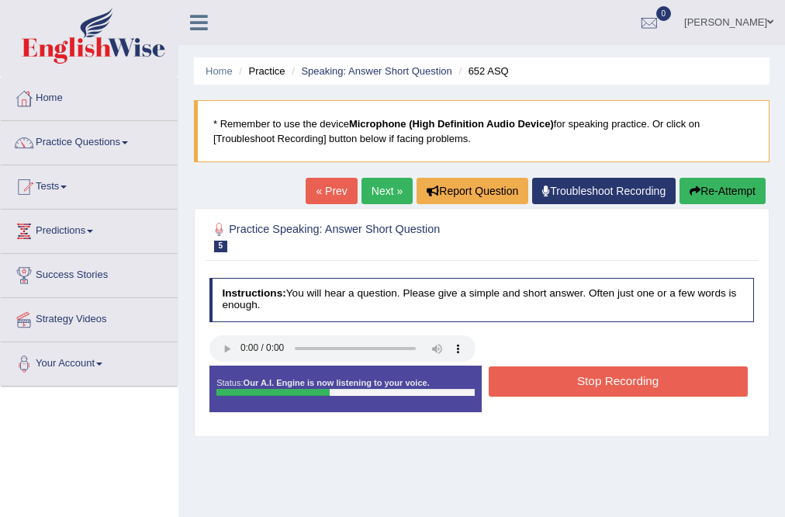
click at [607, 389] on button "Stop Recording" at bounding box center [618, 381] width 259 height 30
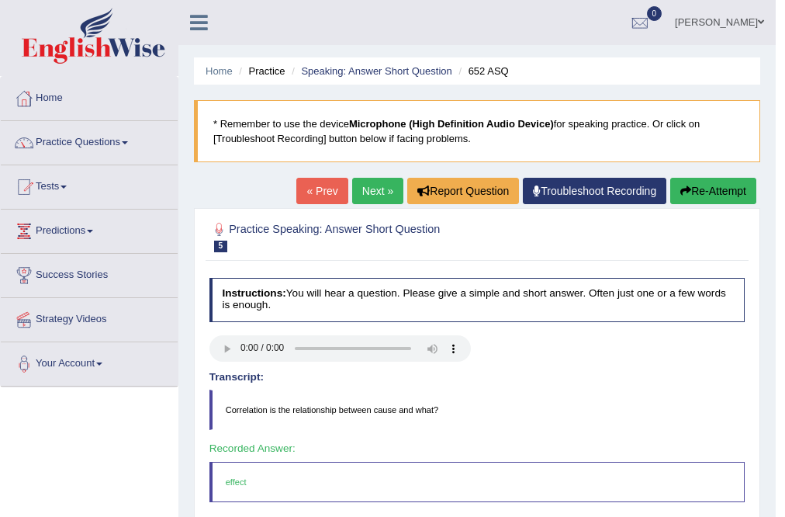
click at [754, 25] on link "[PERSON_NAME]" at bounding box center [719, 20] width 112 height 40
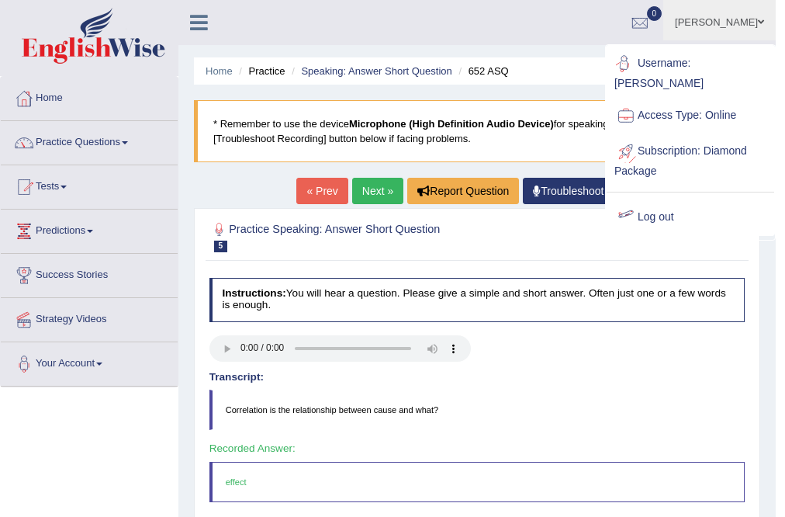
click at [649, 199] on link "Log out" at bounding box center [691, 217] width 168 height 36
